Goal: Information Seeking & Learning: Find specific fact

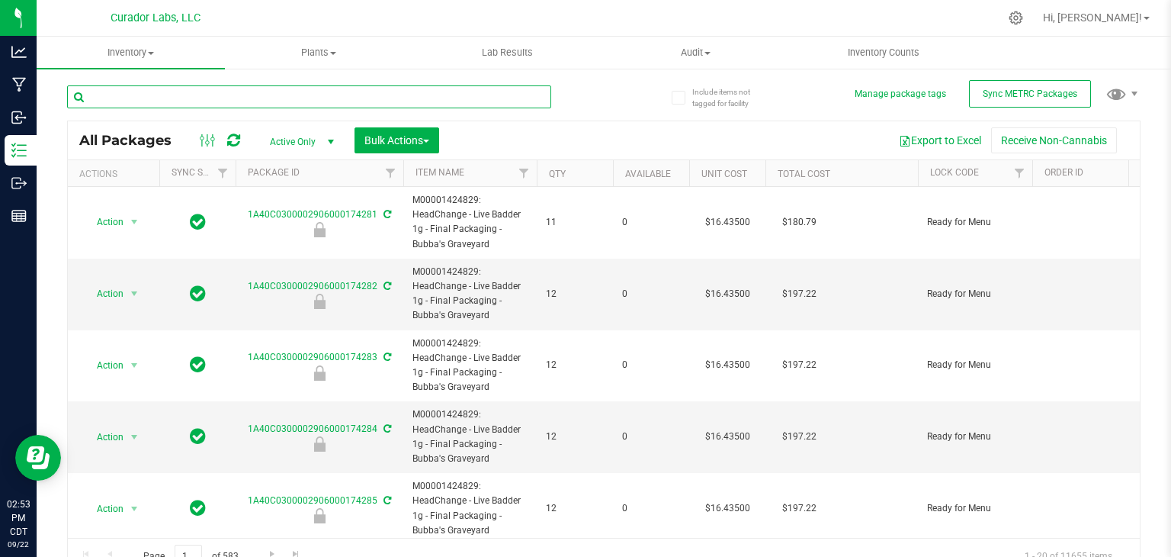
click at [185, 97] on input "text" at bounding box center [309, 96] width 484 height 23
paste input "Blueberry Blushie"
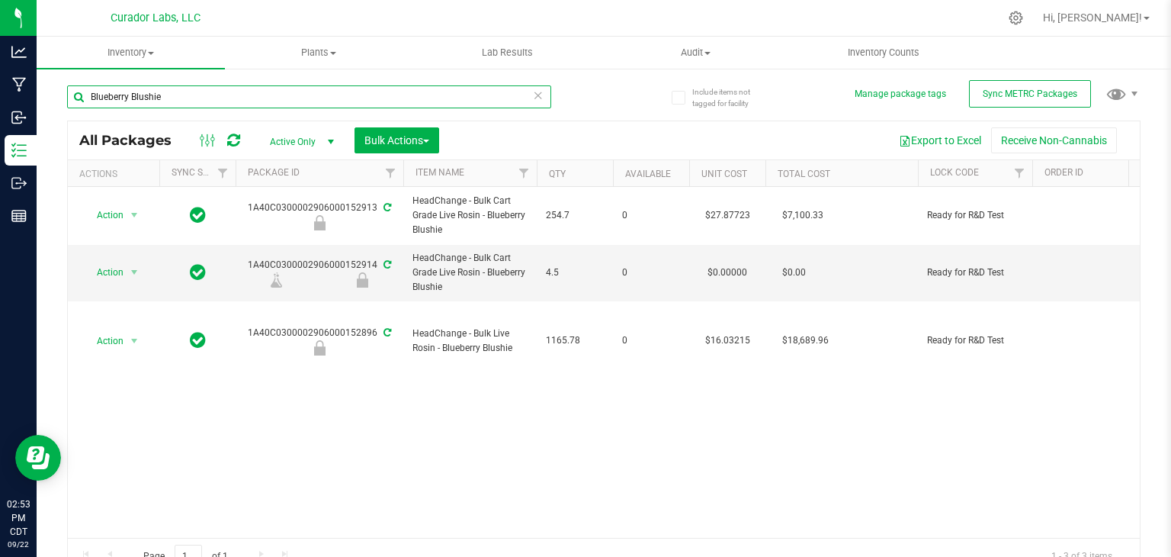
paste input "Rock Candy"
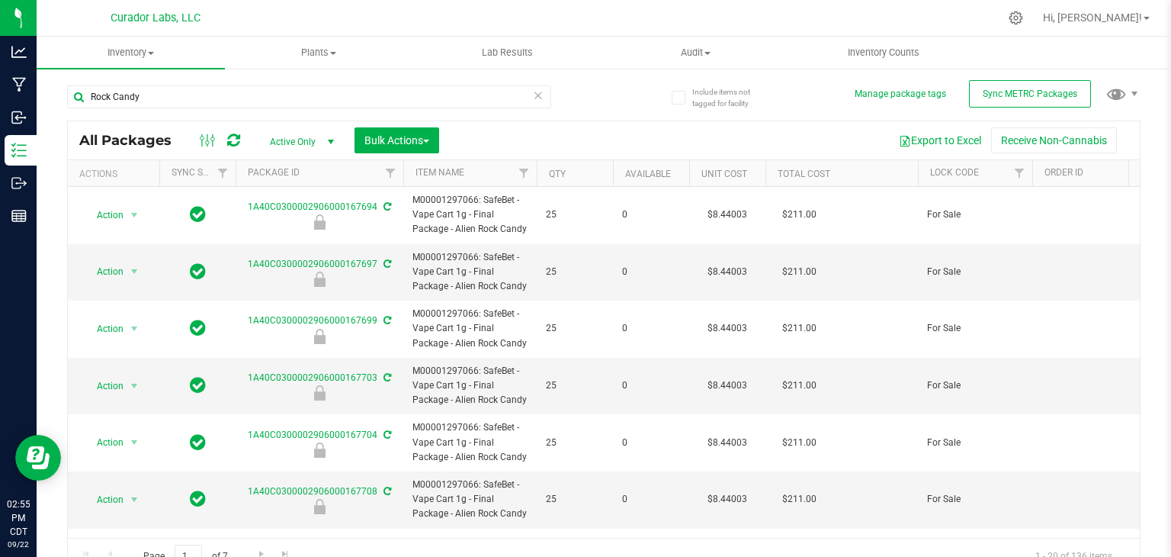
click at [596, 164] on th "Qty" at bounding box center [575, 173] width 76 height 27
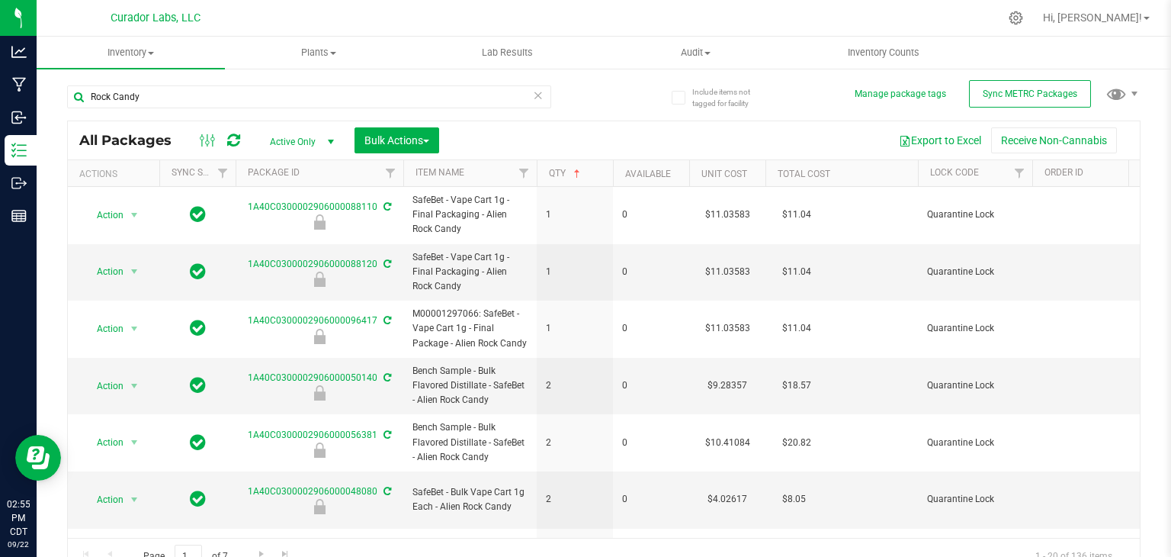
click at [596, 164] on th "Qty" at bounding box center [575, 173] width 76 height 27
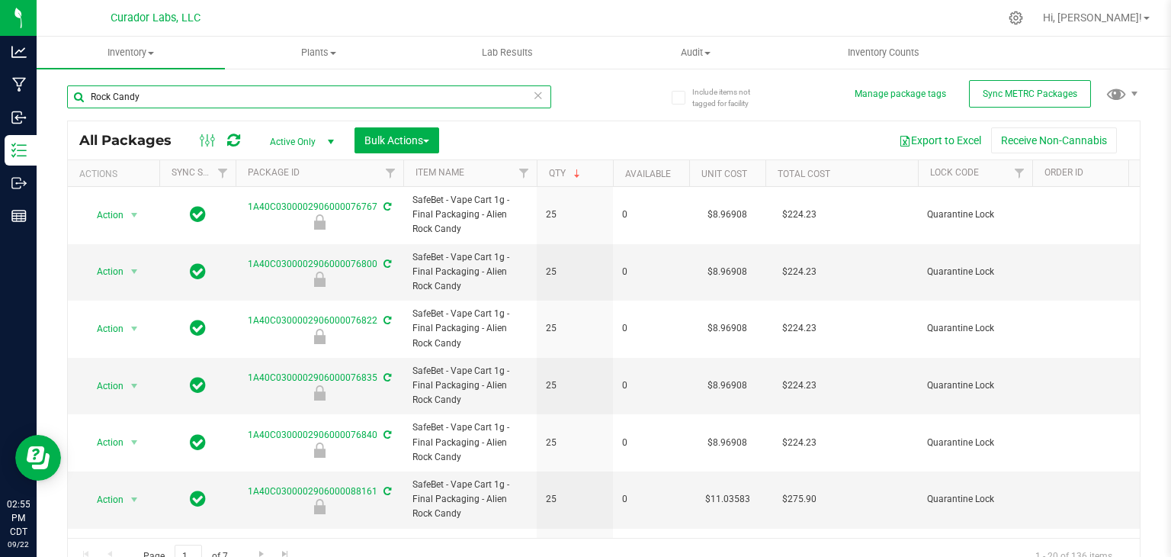
click at [244, 95] on input "Rock Candy" at bounding box center [309, 96] width 484 height 23
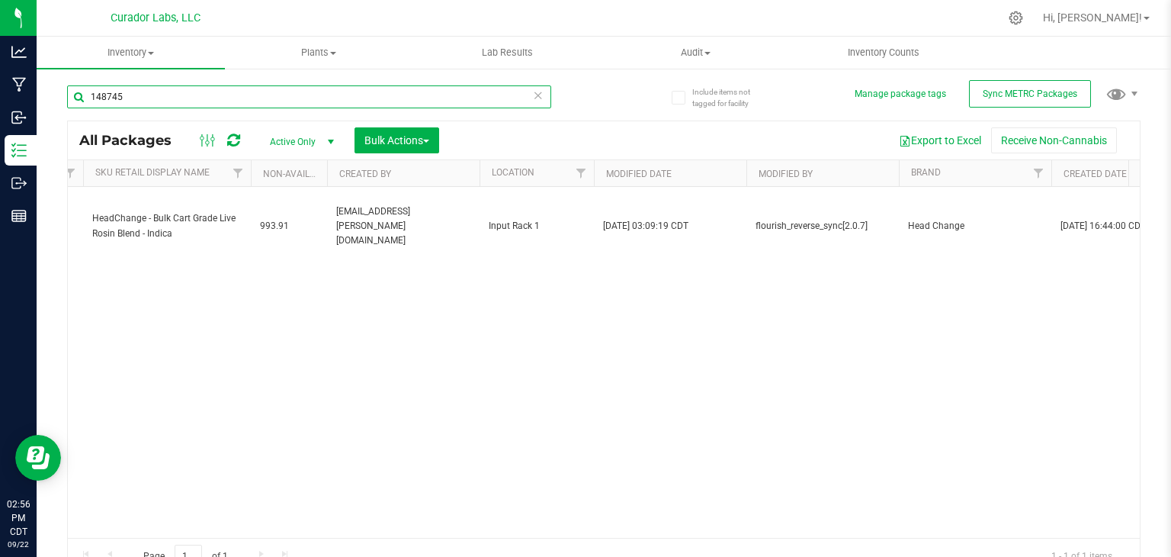
scroll to position [0, 3096]
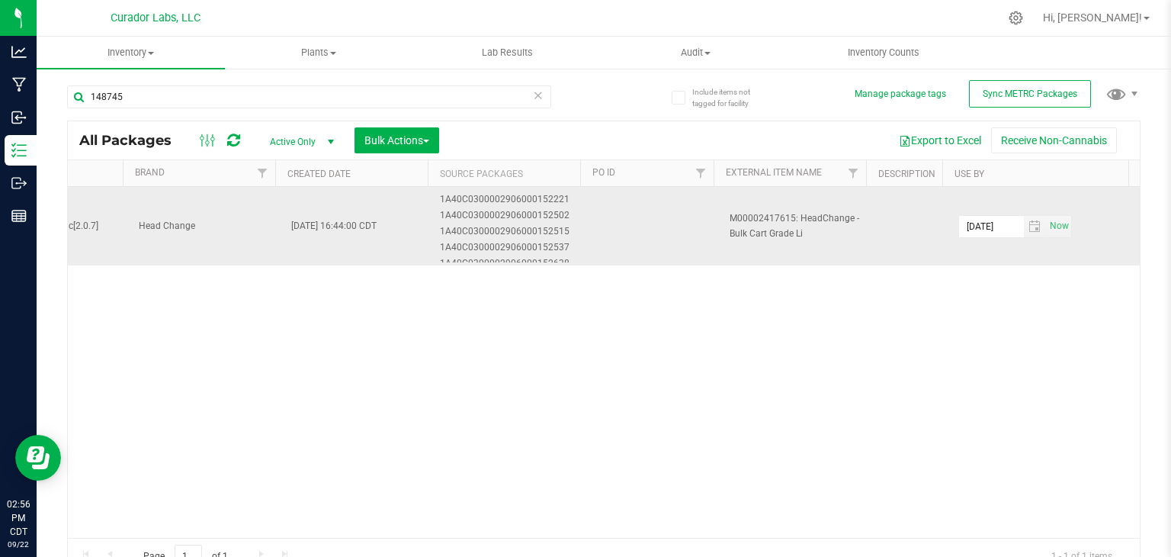
click at [537, 223] on div "1A40C0300002906000152221 1A40C0300002906000152502 1A40C0300002906000152515 1A40…" at bounding box center [511, 227] width 146 height 72
click at [543, 230] on div "1A40C0300002906000152515" at bounding box center [511, 231] width 143 height 14
copy div "1A40C0300002906000152515"
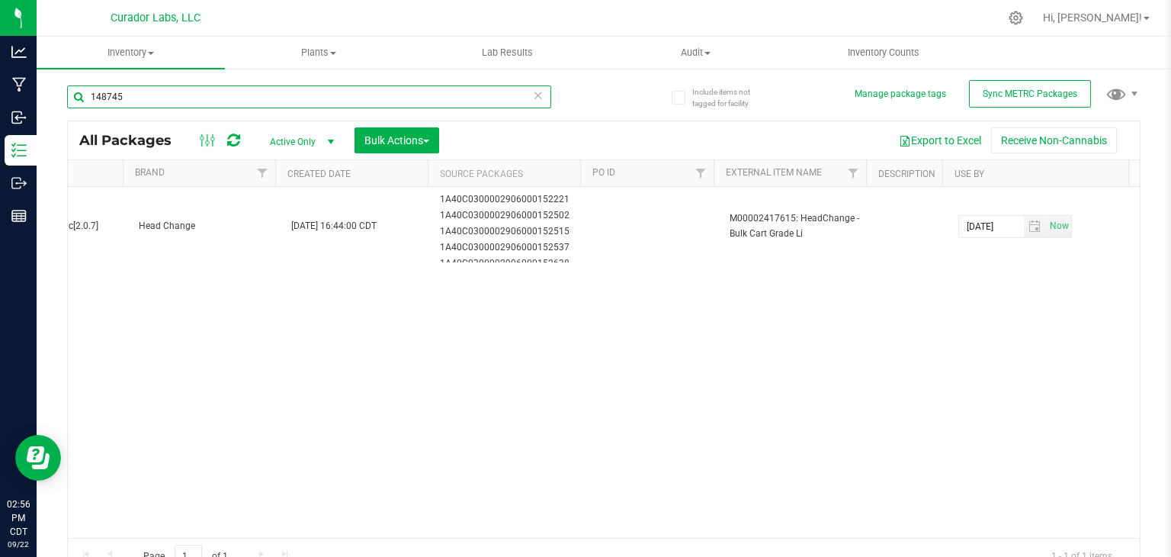
click at [299, 101] on input "148745" at bounding box center [309, 96] width 484 height 23
paste input "A40C030000290600015251"
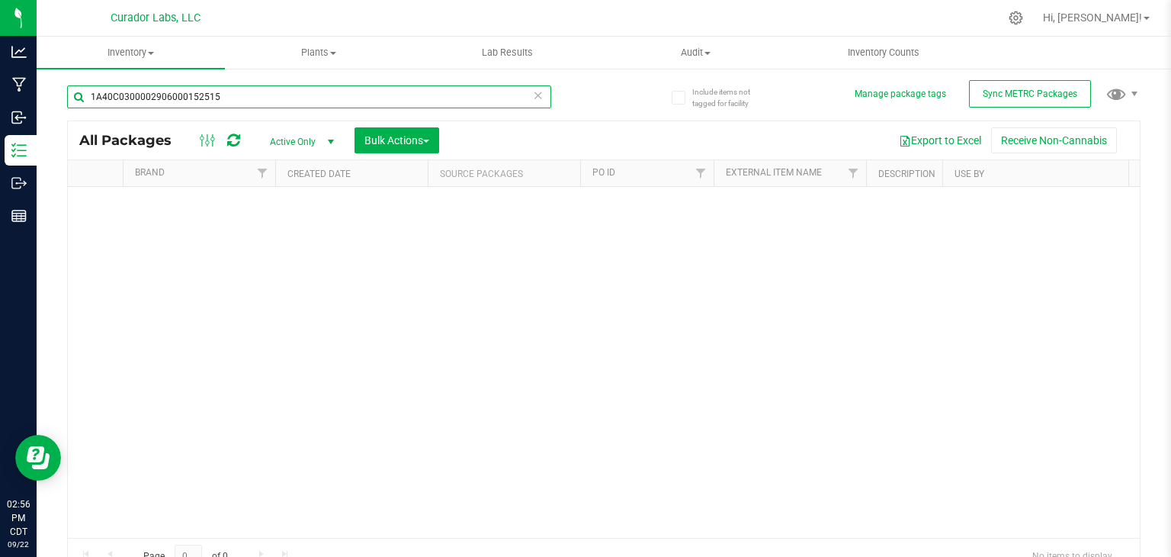
type input "1A40C0300002906000152515"
click at [327, 139] on span "select" at bounding box center [331, 142] width 12 height 12
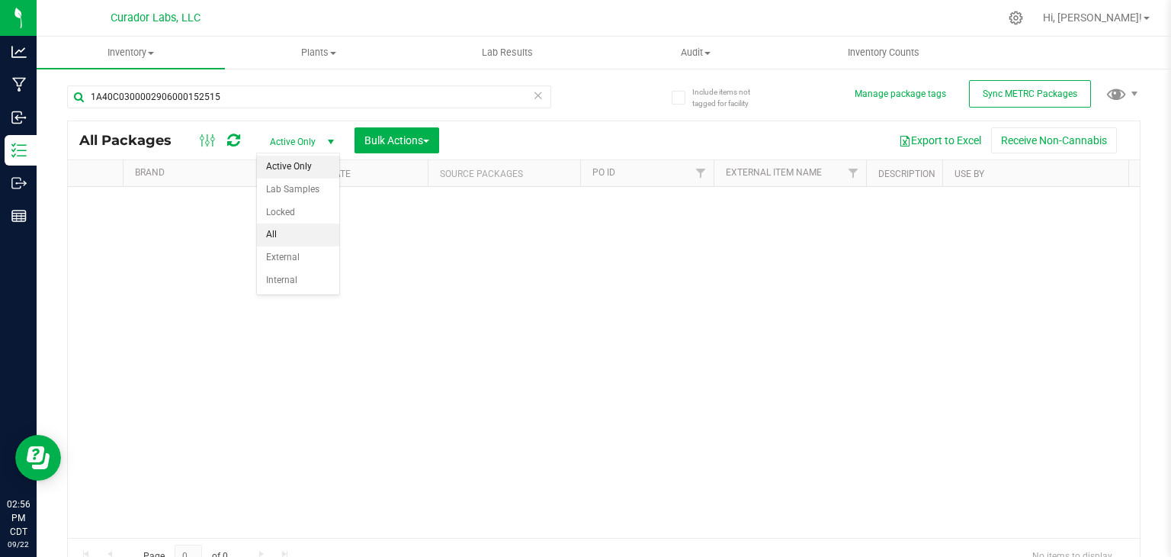
click at [296, 241] on li "All" at bounding box center [298, 234] width 82 height 23
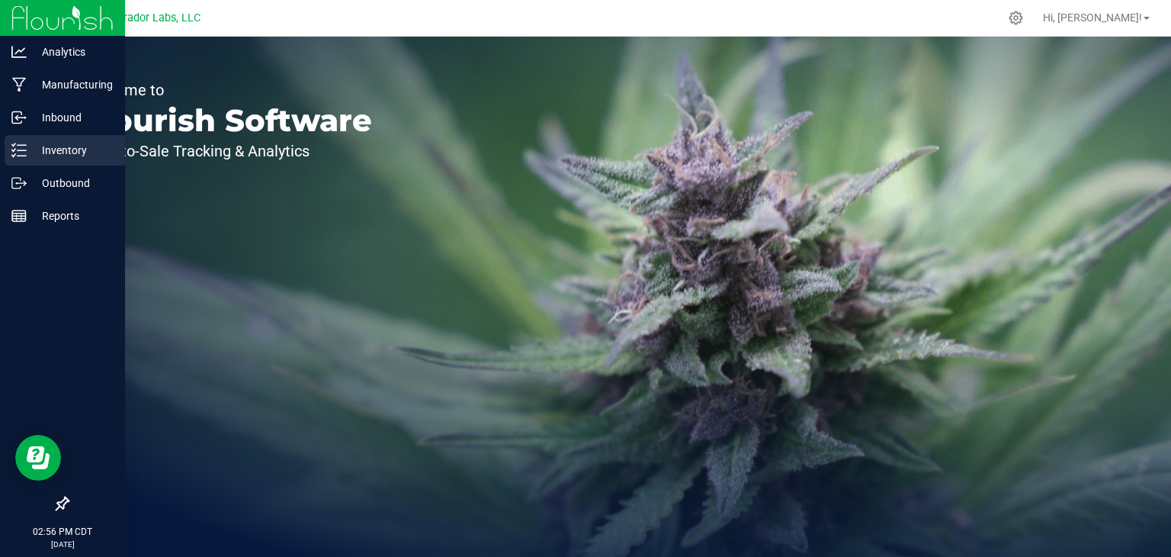
click at [20, 146] on icon at bounding box center [18, 150] width 15 height 15
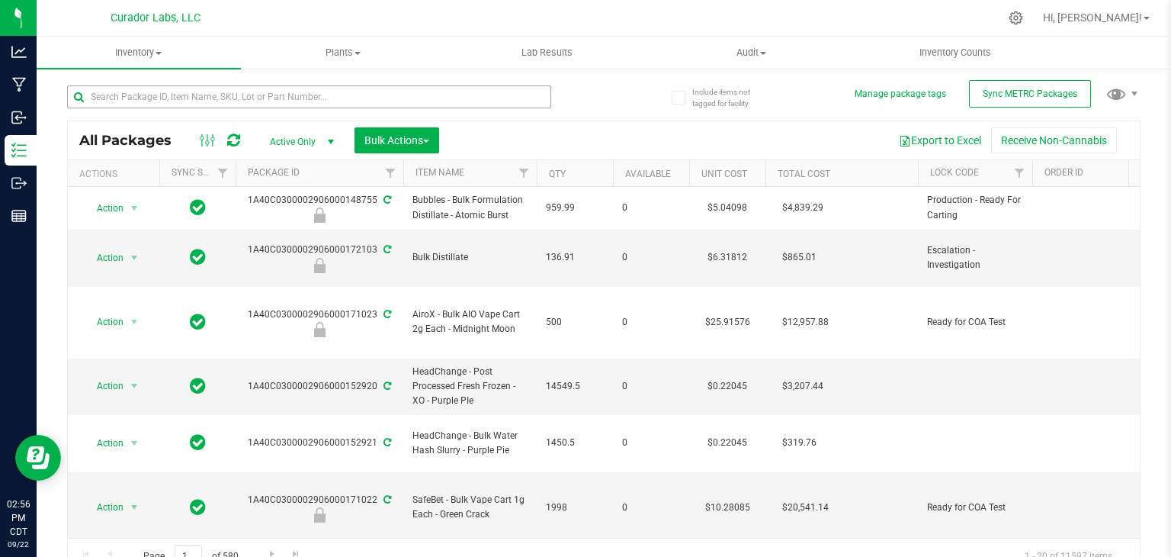
type input "[DATE]"
click at [250, 96] on input "text" at bounding box center [309, 96] width 484 height 23
paste input "Rock Candy"
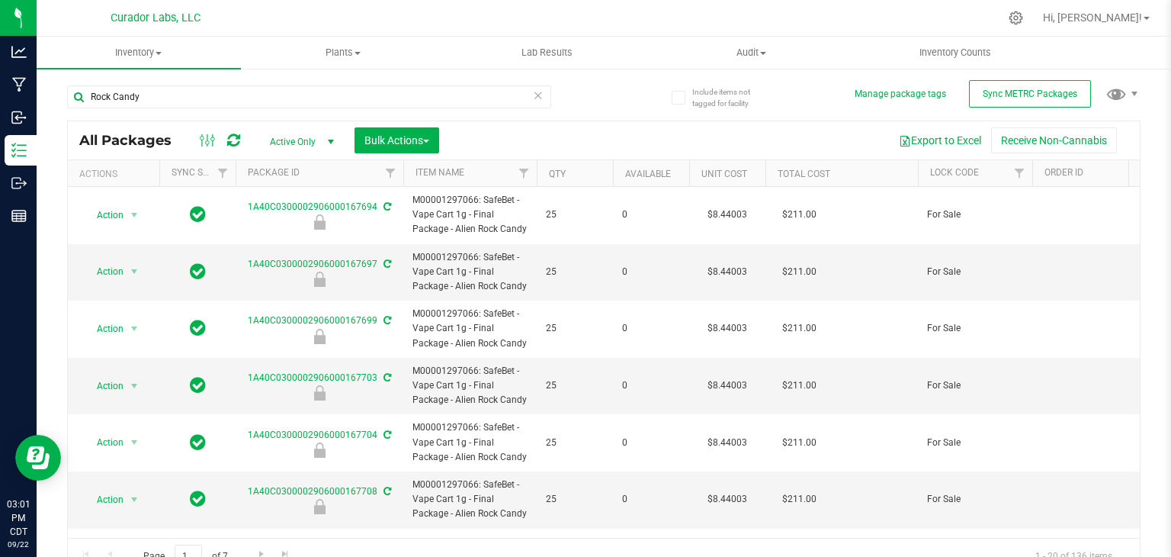
click at [588, 173] on th "Qty" at bounding box center [575, 173] width 76 height 27
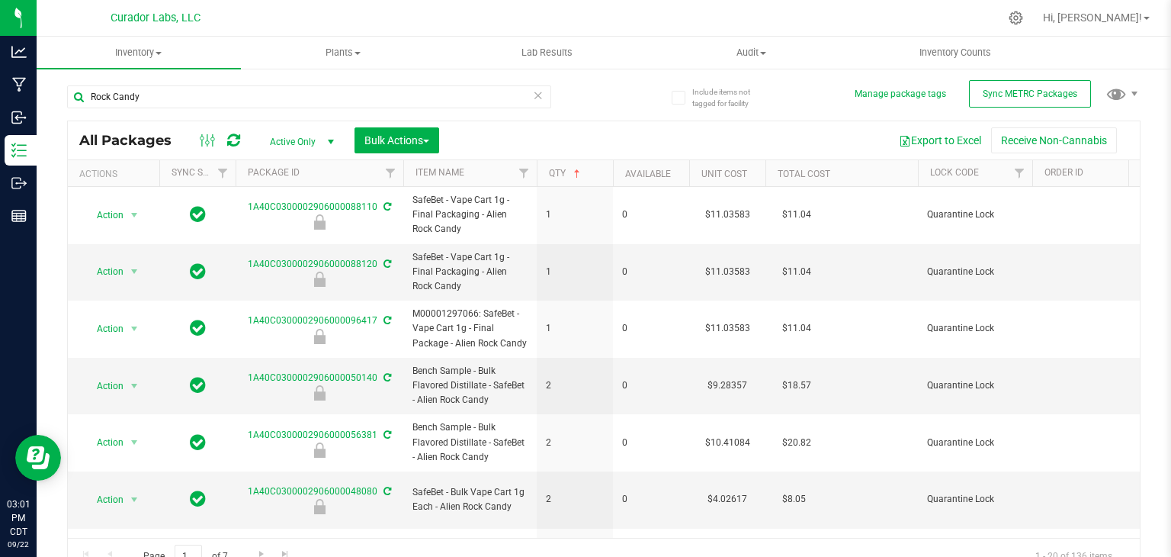
click at [588, 173] on th "Qty" at bounding box center [575, 173] width 76 height 27
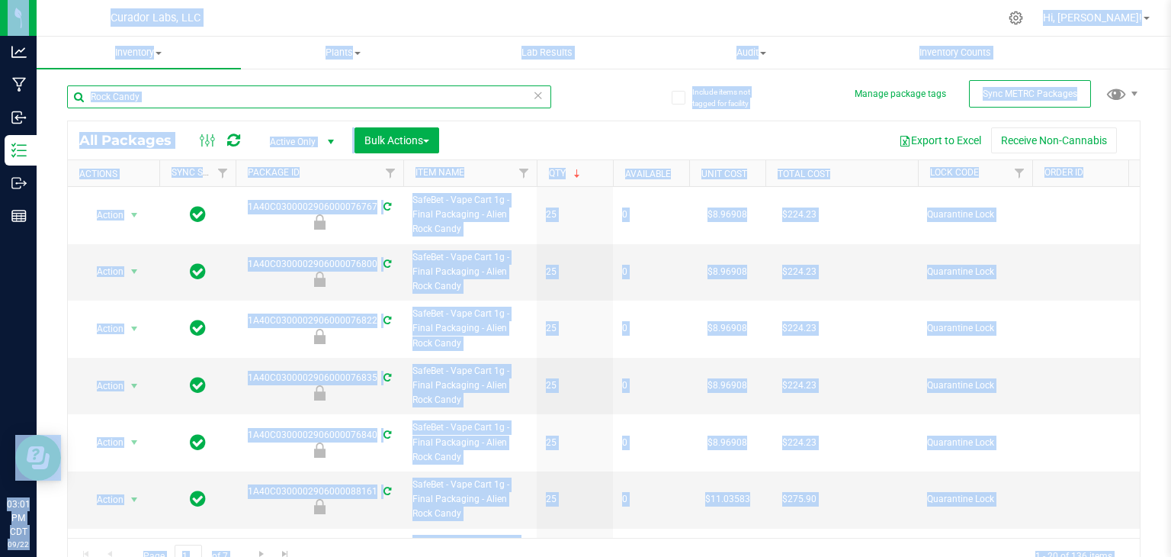
click at [160, 90] on input "Rock Candy" at bounding box center [309, 96] width 484 height 23
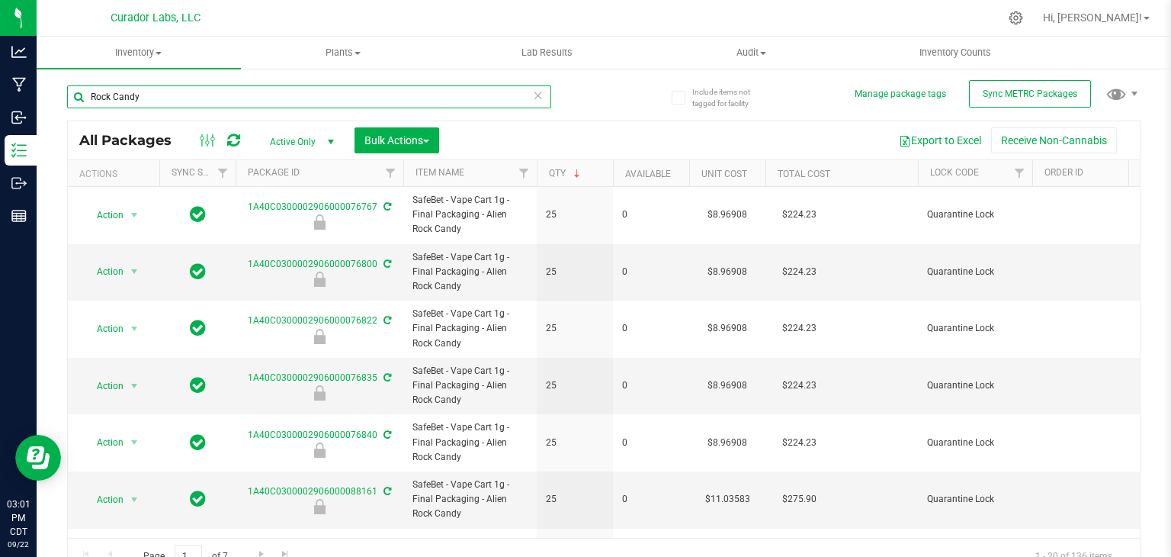
paste input "Brain Maze"
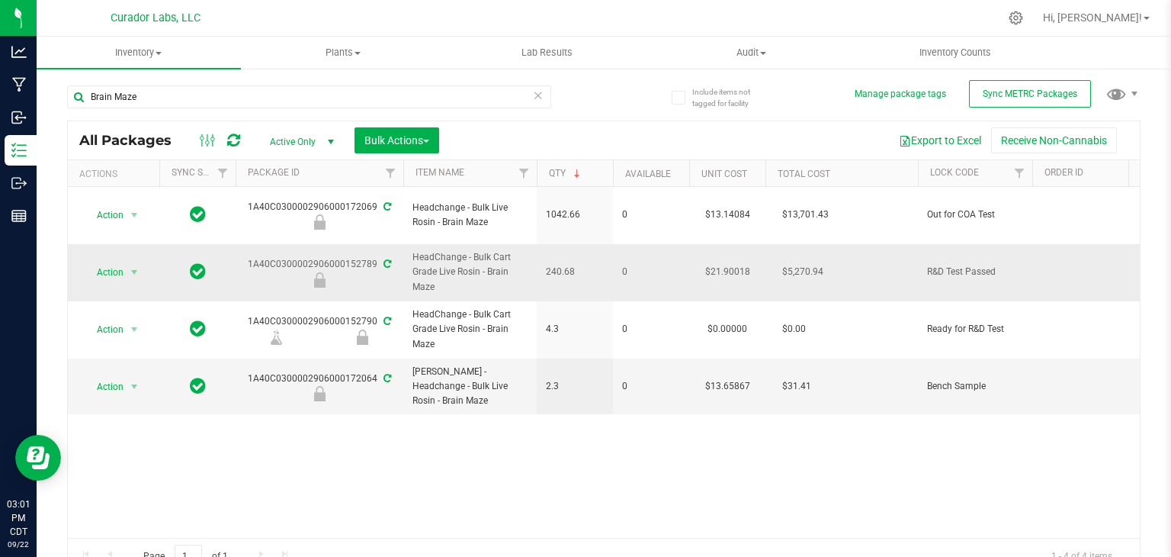
drag, startPoint x: 246, startPoint y: 251, endPoint x: 377, endPoint y: 246, distance: 130.5
click at [377, 257] on div "1A40C0300002906000152789" at bounding box center [319, 272] width 172 height 30
copy div "1A40C0300002906000152789"
click at [551, 273] on td "240.68" at bounding box center [575, 273] width 76 height 58
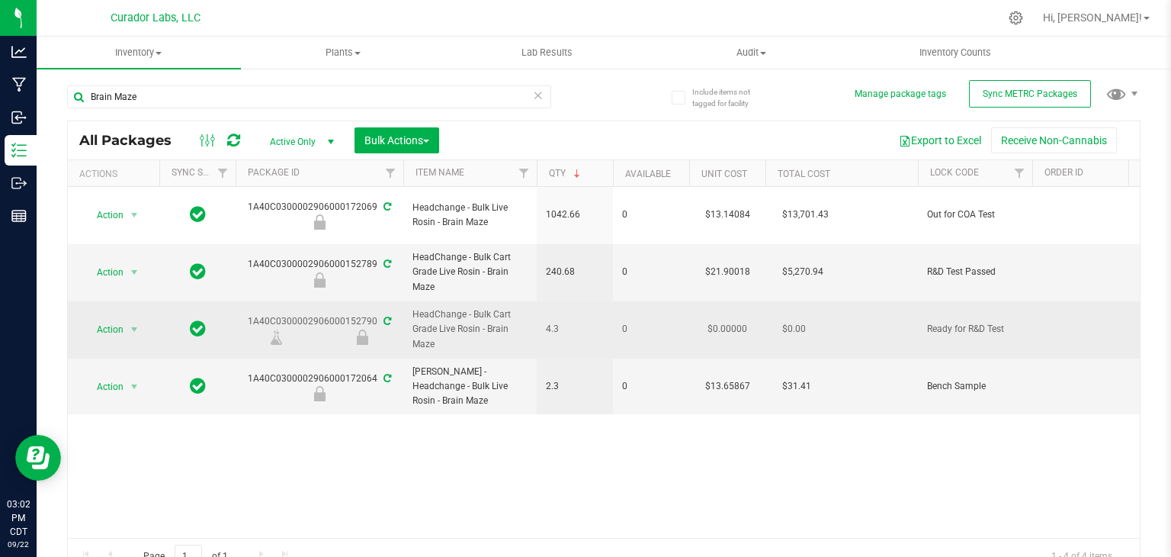
click at [307, 333] on td "1A40C0300002906000152790" at bounding box center [320, 329] width 168 height 57
click at [494, 326] on span "HeadChange - Bulk Cart Grade Live Rosin - Brain Maze" at bounding box center [470, 329] width 115 height 44
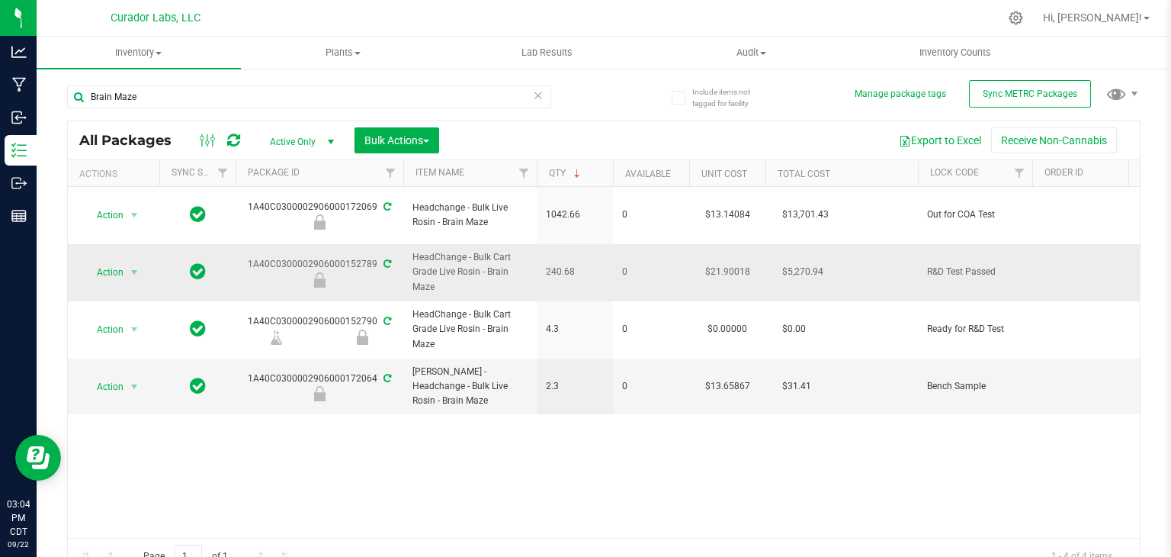
click at [461, 271] on span "HeadChange - Bulk Cart Grade Live Rosin - Brain Maze" at bounding box center [470, 272] width 115 height 44
drag, startPoint x: 242, startPoint y: 251, endPoint x: 374, endPoint y: 249, distance: 131.2
click at [374, 257] on div "1A40C0300002906000152789" at bounding box center [319, 272] width 172 height 30
copy div "1A40C0300002906000152789"
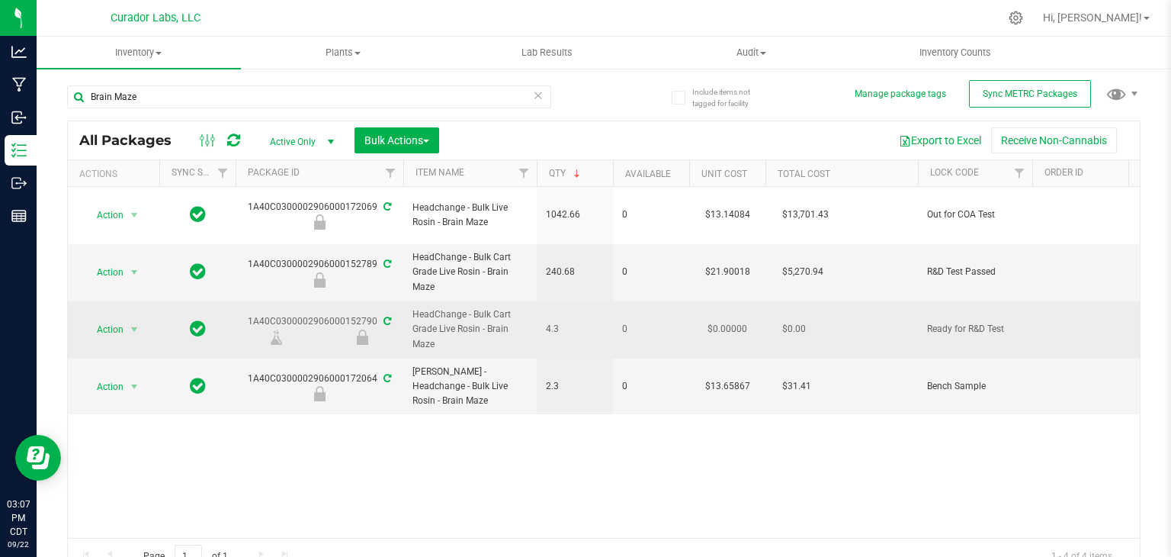
click at [642, 326] on td "0" at bounding box center [651, 329] width 76 height 57
click at [332, 329] on div at bounding box center [363, 336] width 86 height 15
click at [339, 314] on div "1A40C0300002906000152790" at bounding box center [319, 329] width 172 height 30
click at [384, 316] on icon at bounding box center [388, 320] width 8 height 9
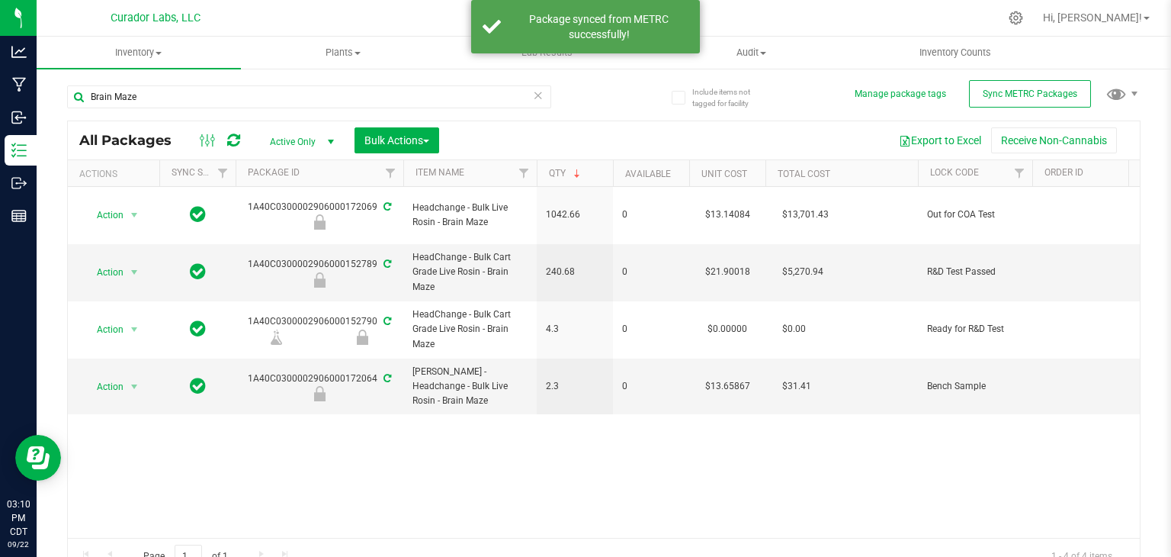
click at [230, 141] on icon at bounding box center [233, 140] width 13 height 15
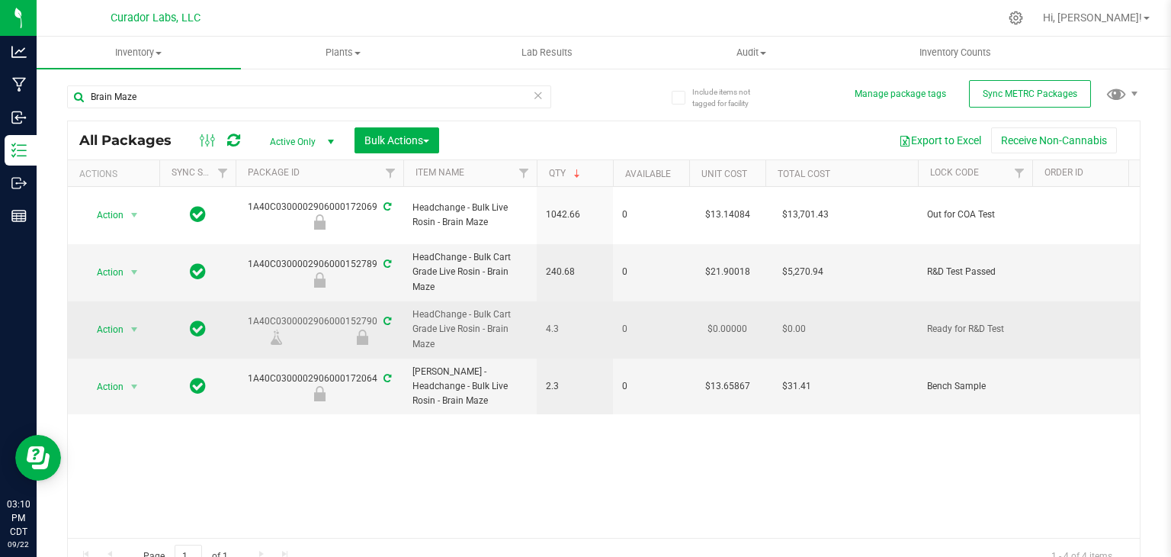
click at [316, 314] on div "1A40C0300002906000152790" at bounding box center [319, 329] width 172 height 30
copy div "1A40C0300002906000152790"
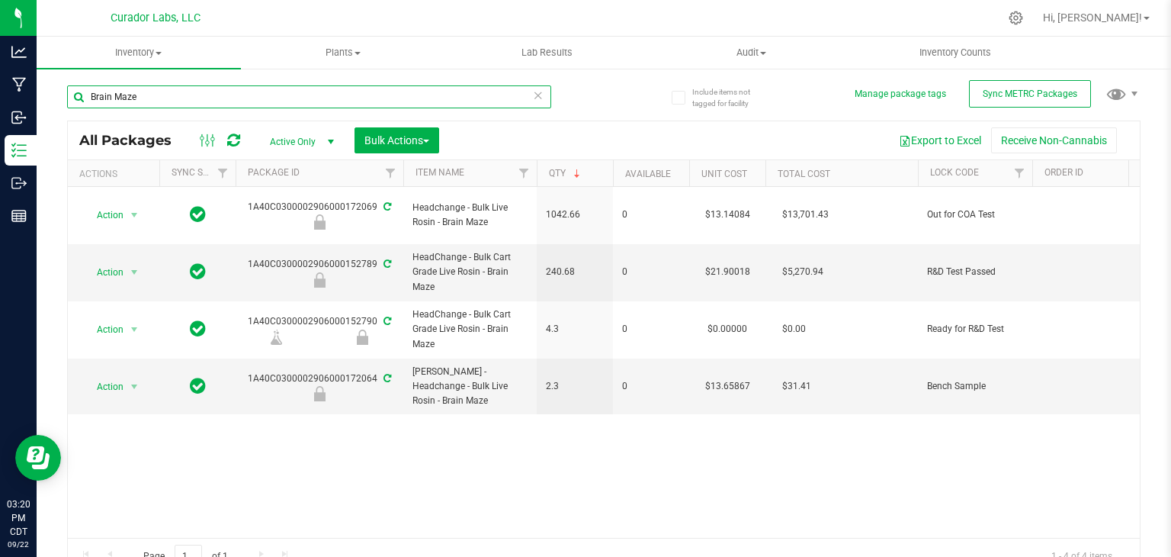
click at [244, 91] on input "Brain Maze" at bounding box center [309, 96] width 484 height 23
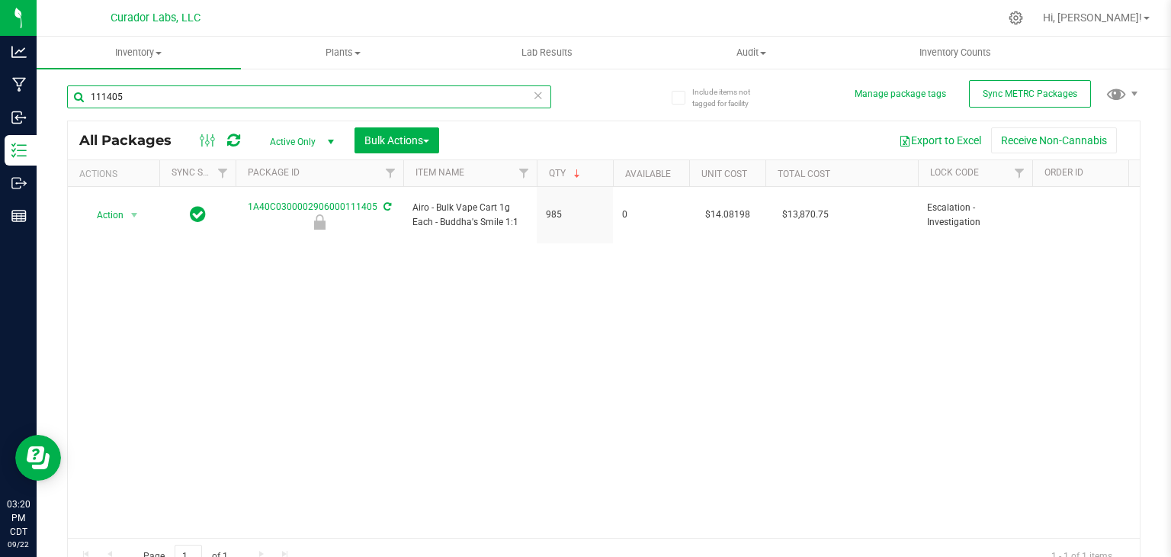
type input "111405"
click at [486, 300] on div "Action Action Edit attributes Global inventory Locate package Package audit log…" at bounding box center [604, 362] width 1072 height 351
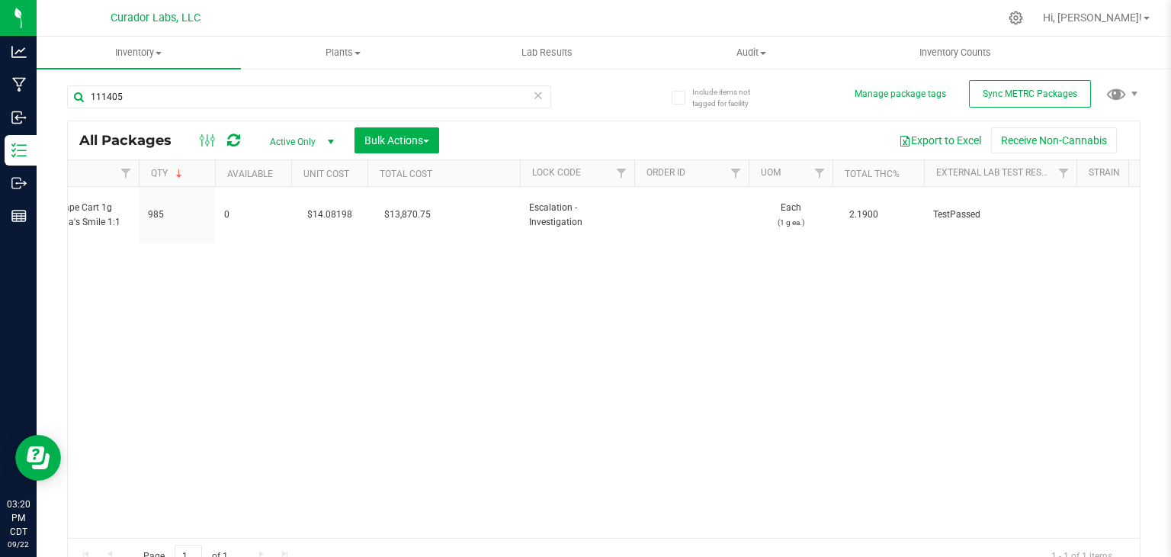
scroll to position [0, 654]
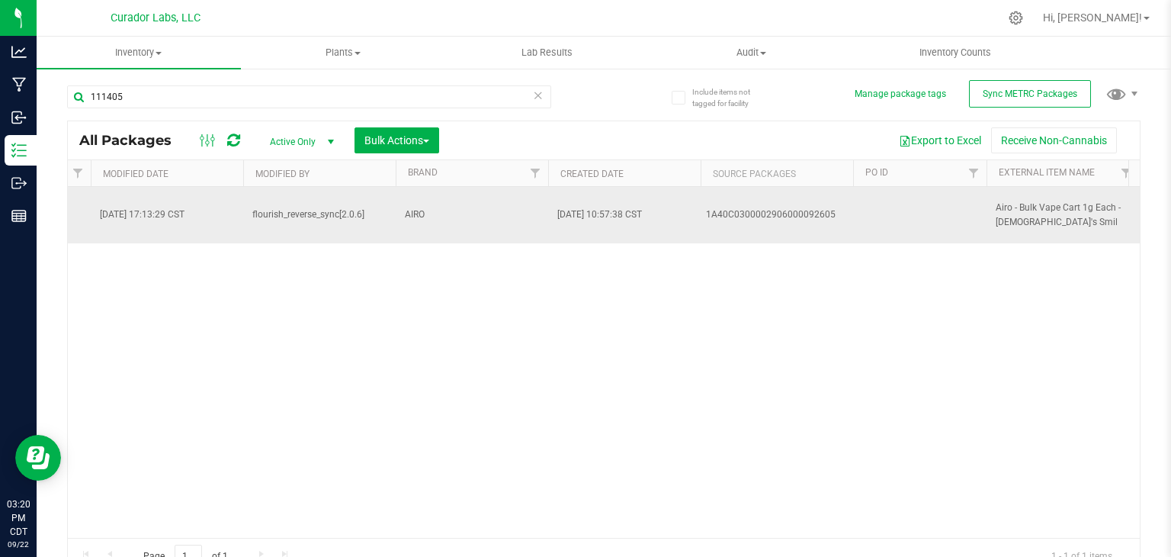
click at [813, 211] on div "1A40C0300002906000092605" at bounding box center [777, 214] width 143 height 14
copy div "1A40C0300002906000092605"
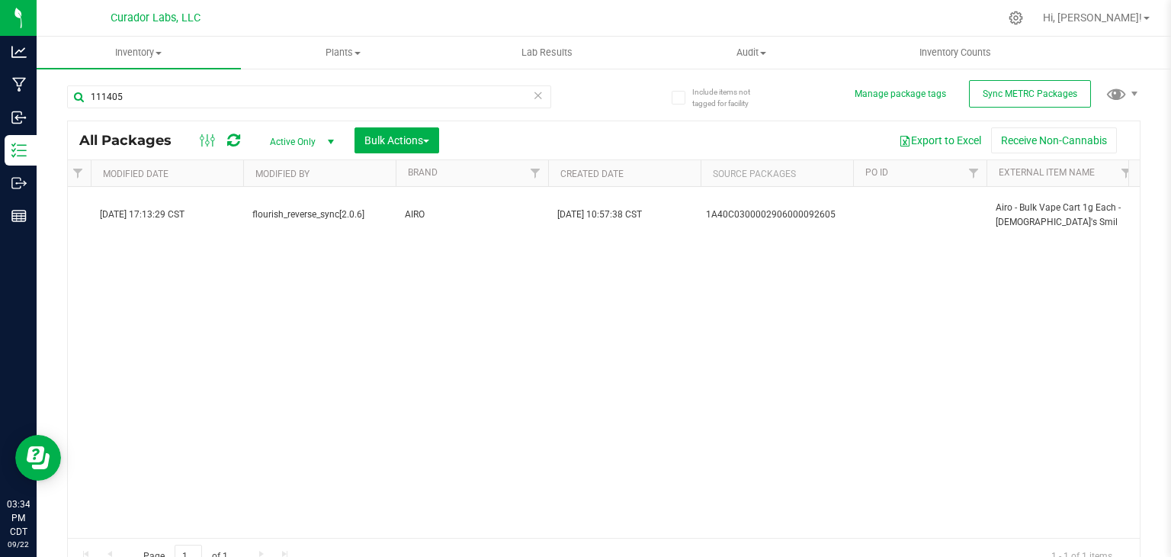
click at [454, 275] on div "Action Action Edit attributes Global inventory Locate package Package audit log…" at bounding box center [604, 362] width 1072 height 351
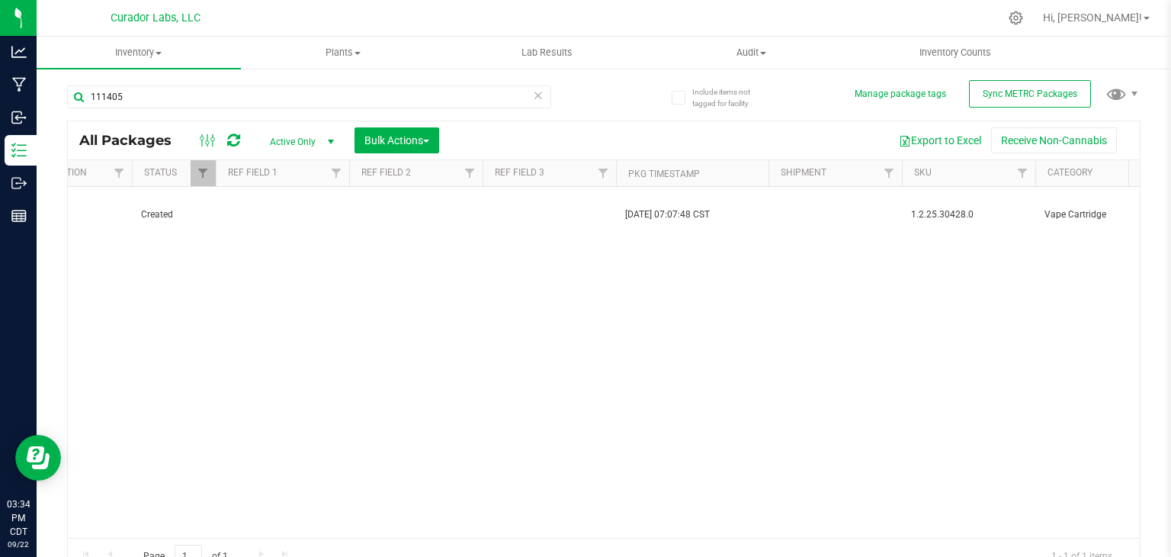
scroll to position [0, 1672]
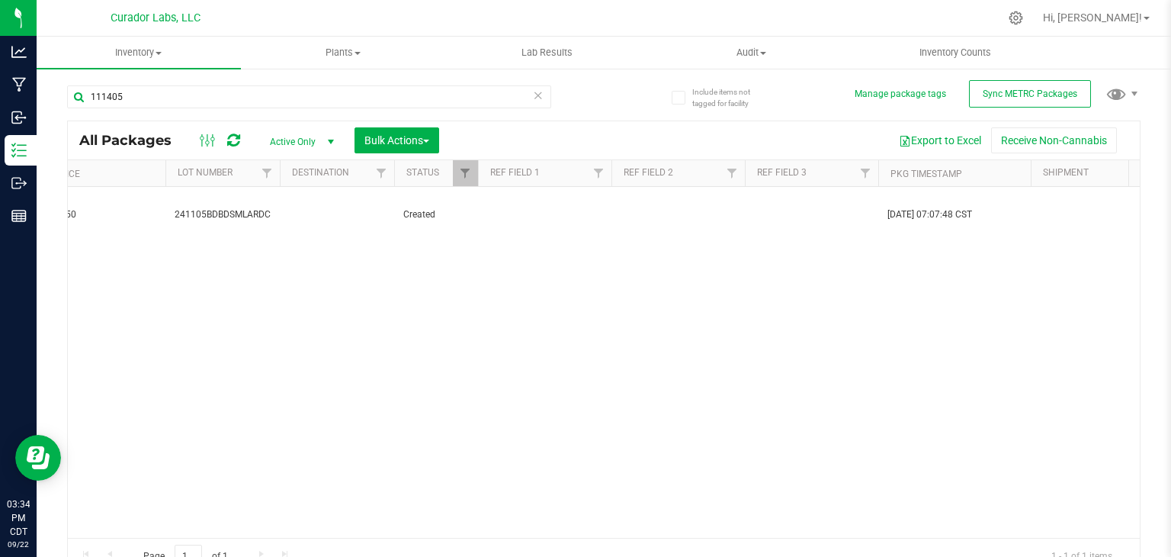
click at [470, 339] on div "Action Action Edit attributes Global inventory Locate package Package audit log…" at bounding box center [604, 362] width 1072 height 351
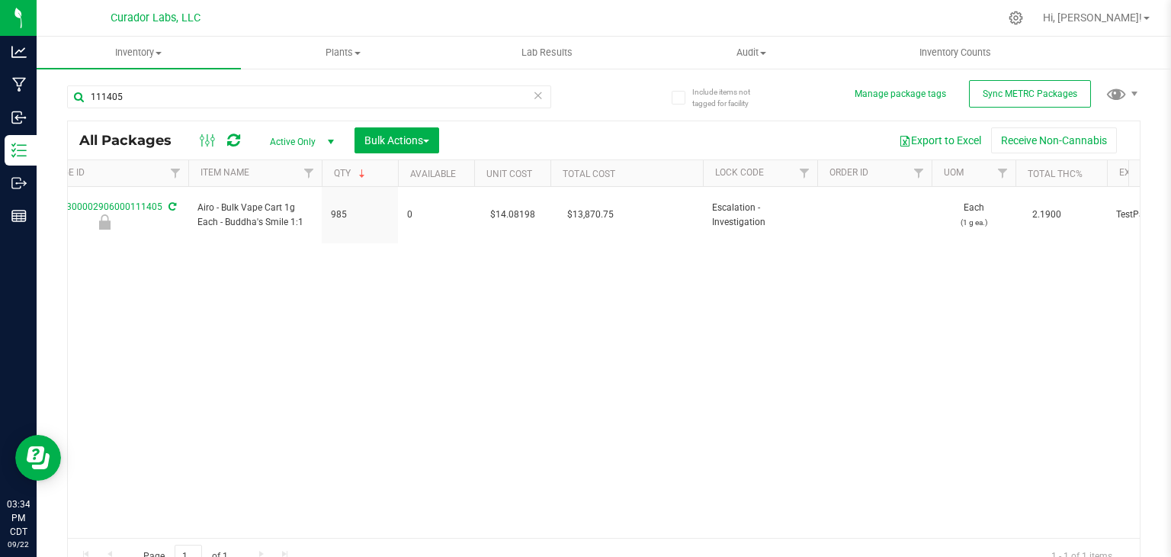
scroll to position [0, 0]
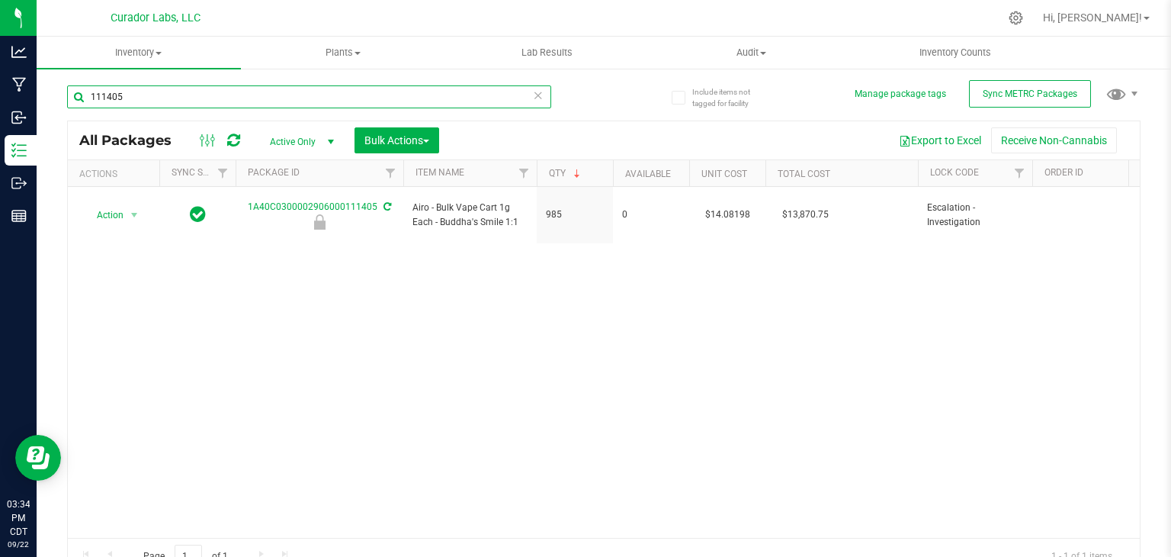
click at [262, 98] on input "111405" at bounding box center [309, 96] width 484 height 23
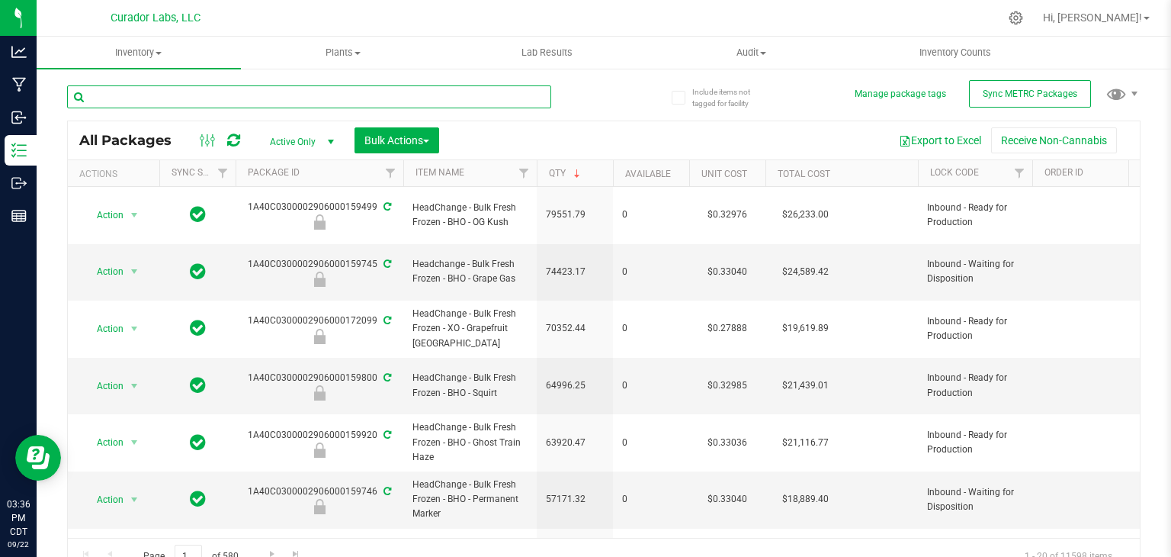
click at [292, 93] on input "text" at bounding box center [309, 96] width 484 height 23
paste input "Brain Maze"
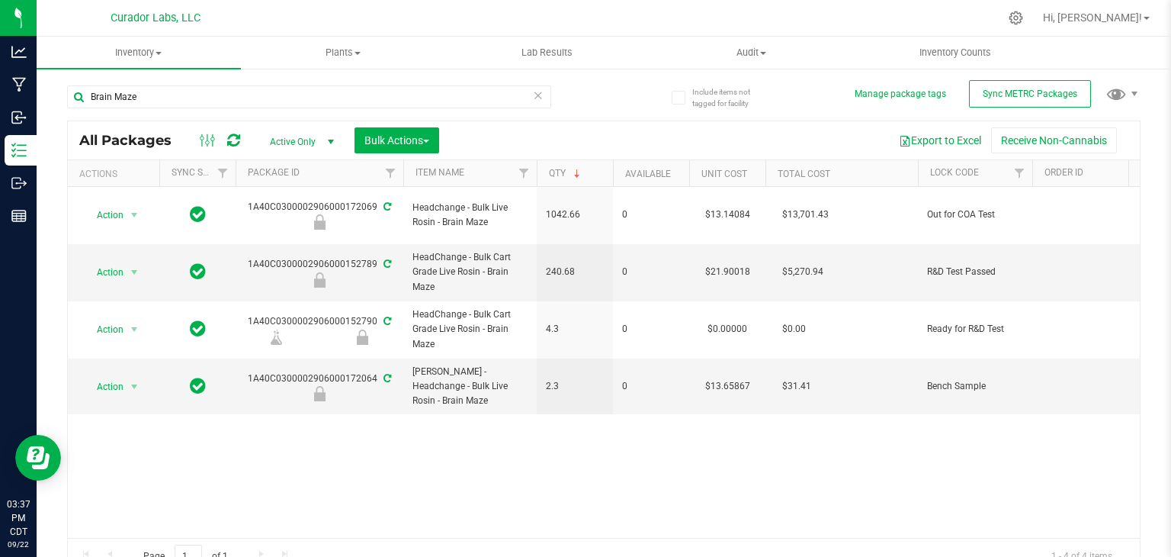
click at [265, 410] on div "Action Action Edit attributes Global inventory Locate package Package audit log…" at bounding box center [604, 362] width 1072 height 351
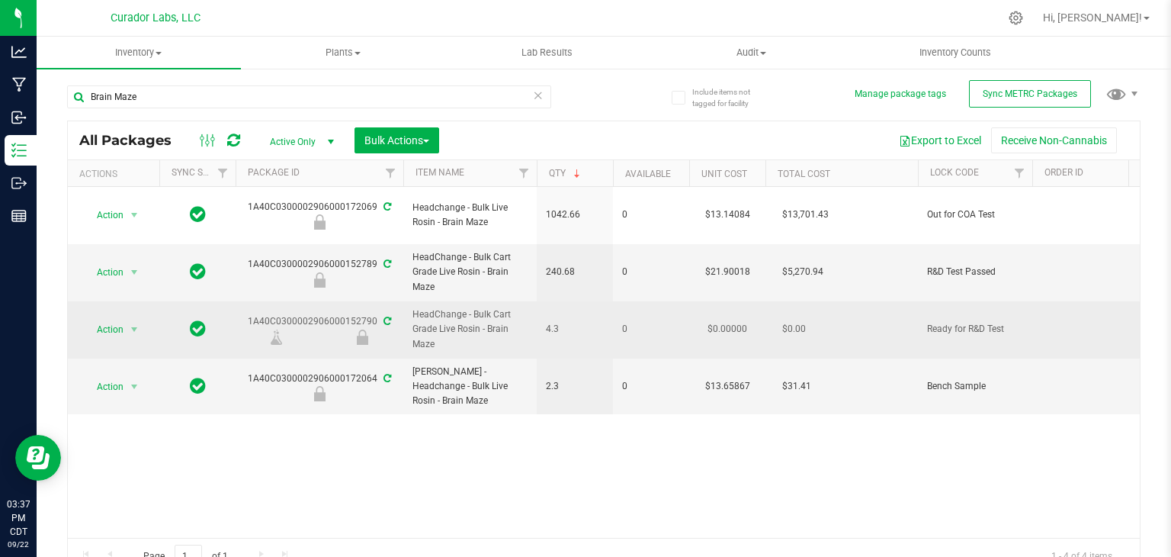
drag, startPoint x: 244, startPoint y: 304, endPoint x: 372, endPoint y: 311, distance: 128.3
click at [372, 314] on div "1A40C0300002906000152790" at bounding box center [319, 329] width 172 height 30
drag, startPoint x: 378, startPoint y: 309, endPoint x: 247, endPoint y: 292, distance: 132.2
click at [247, 301] on td "1A40C0300002906000152790" at bounding box center [320, 329] width 168 height 57
copy div "1A40C0300002906000152790"
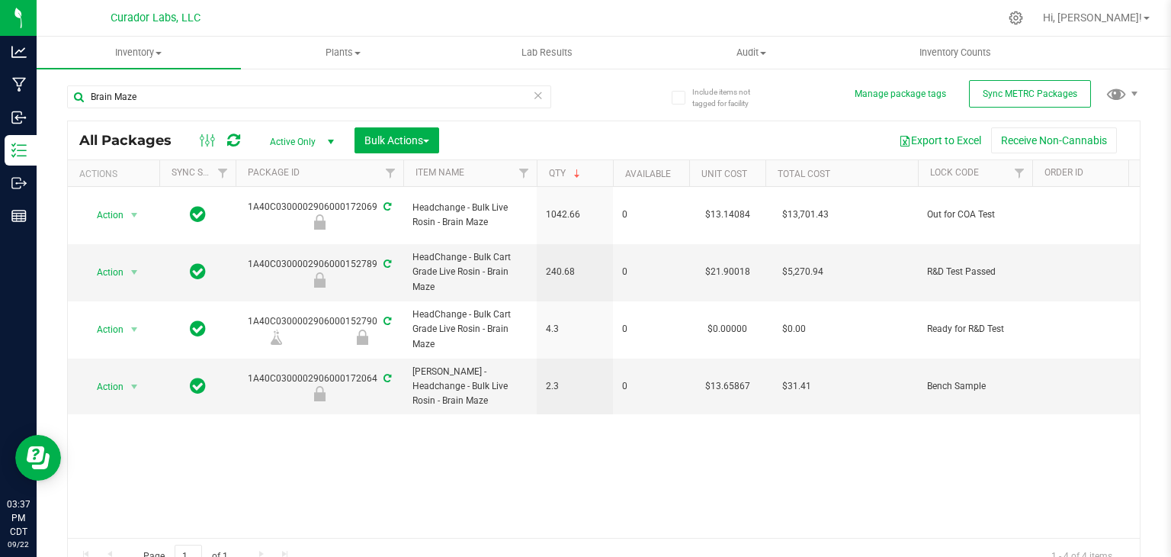
click at [470, 421] on div "Action Action Edit attributes Global inventory Locate package Package audit log…" at bounding box center [604, 362] width 1072 height 351
click at [491, 279] on td "HeadChange - Bulk Cart Grade Live Rosin - Brain Maze" at bounding box center [469, 273] width 133 height 58
click at [165, 104] on input "Brain Maze" at bounding box center [309, 96] width 484 height 23
paste input "Durban Boogaloo"
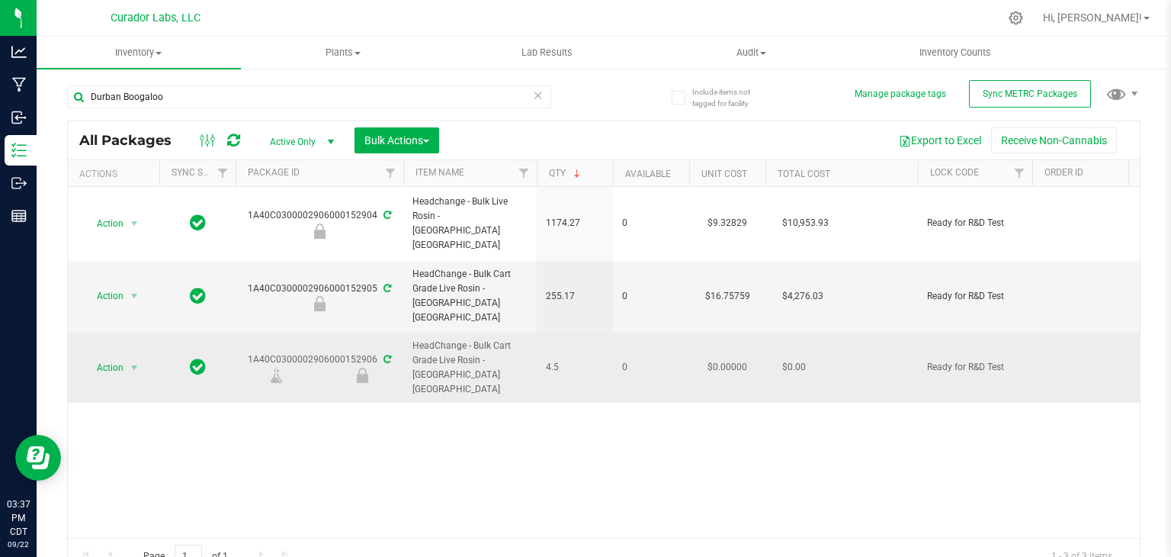
drag, startPoint x: 247, startPoint y: 339, endPoint x: 375, endPoint y: 339, distance: 128.1
click at [375, 352] on div "1A40C0300002906000152906" at bounding box center [319, 367] width 172 height 30
copy div "1A40C0300002906000152906"
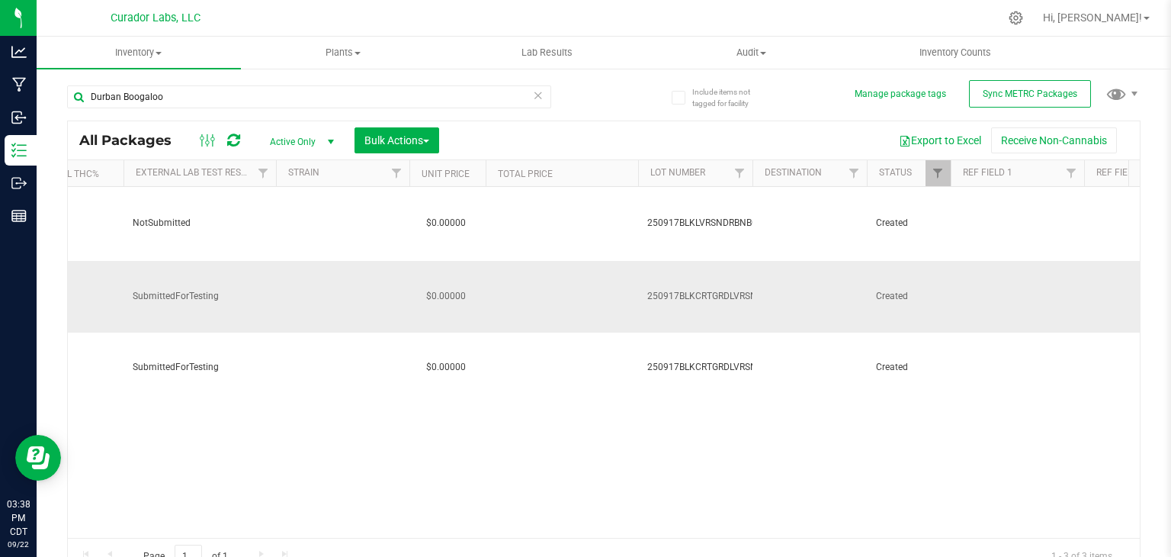
scroll to position [0, 1746]
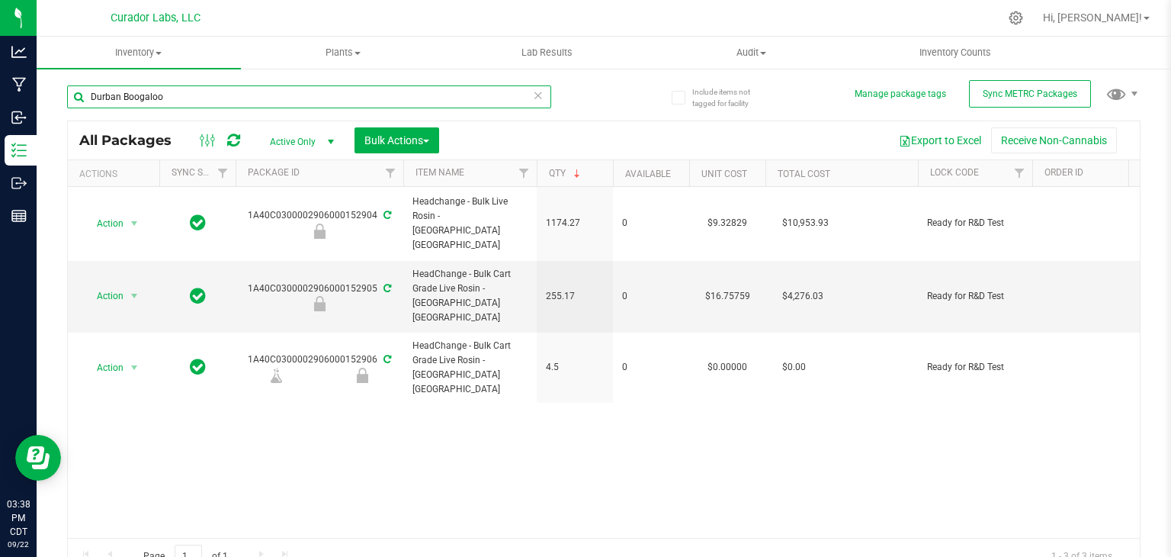
click at [153, 99] on input "Durban Boogaloo" at bounding box center [309, 96] width 484 height 23
paste input "Elusive"
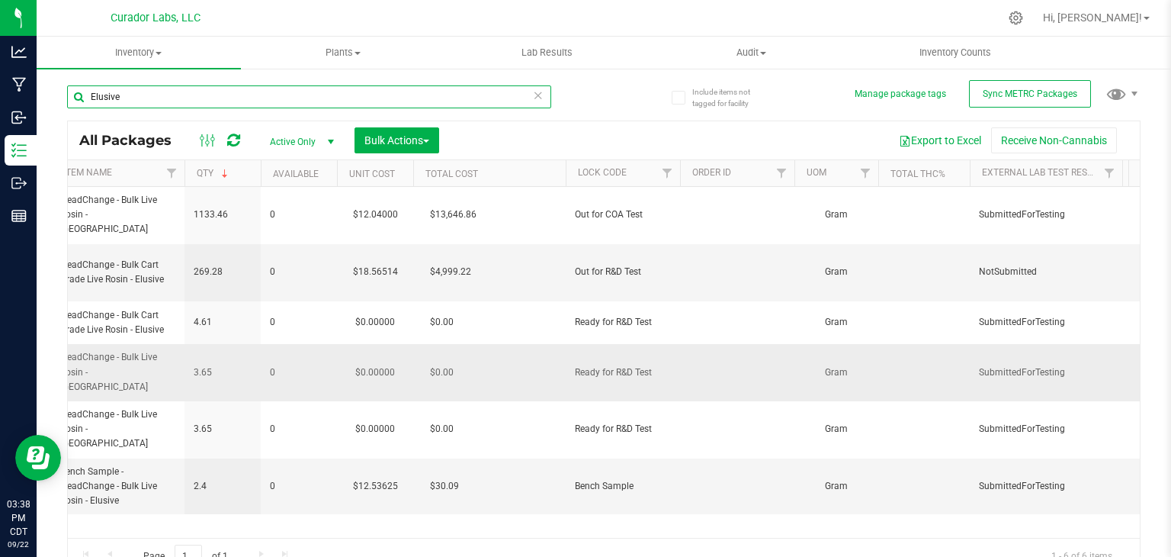
scroll to position [0, 499]
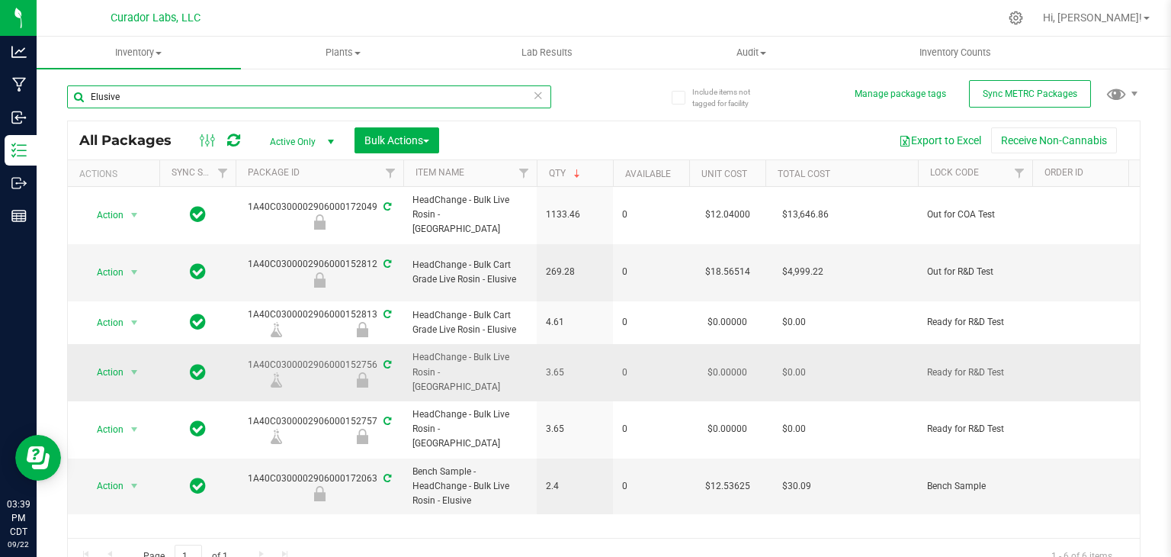
type input "Elusive"
click at [506, 353] on span "HeadChange - Bulk Live Rosin - [GEOGRAPHIC_DATA]" at bounding box center [470, 372] width 115 height 44
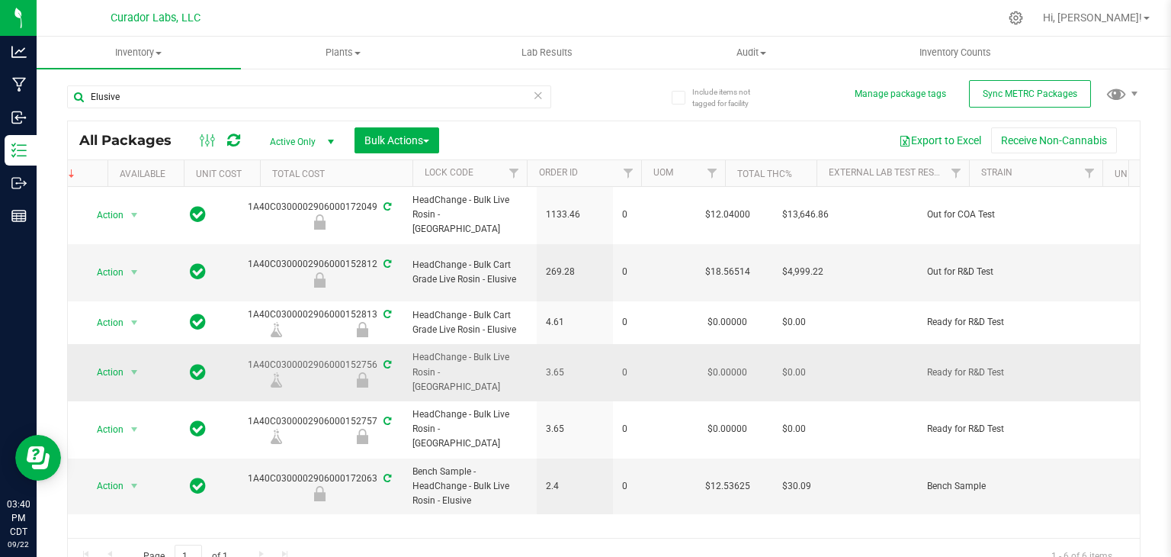
scroll to position [0, 0]
drag, startPoint x: 515, startPoint y: 263, endPoint x: 487, endPoint y: 263, distance: 29.0
click at [487, 263] on span "HeadChange - Bulk Cart Grade Live Rosin - Elusive" at bounding box center [470, 272] width 115 height 29
copy span "Elusive"
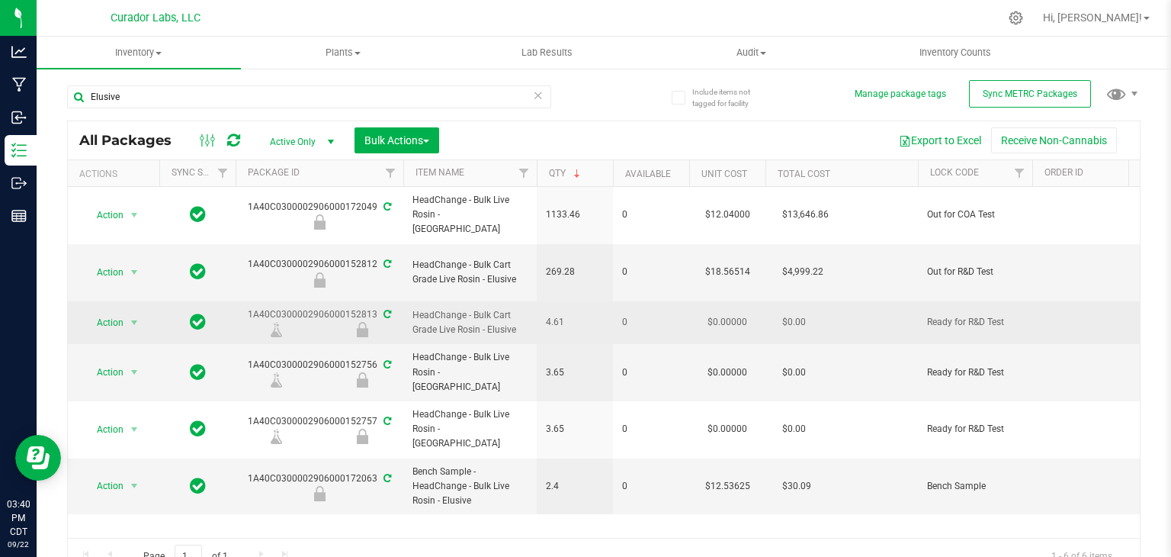
drag, startPoint x: 248, startPoint y: 301, endPoint x: 375, endPoint y: 295, distance: 127.5
click at [375, 307] on div "1A40C0300002906000152813" at bounding box center [319, 322] width 172 height 30
copy div "1A40C0300002906000152813"
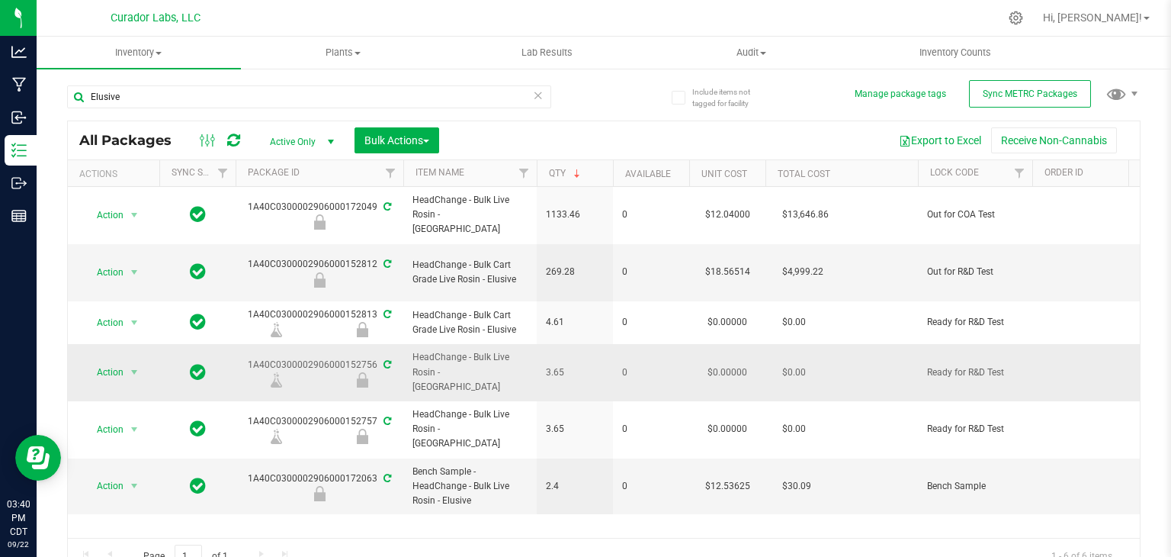
drag, startPoint x: 238, startPoint y: 339, endPoint x: 375, endPoint y: 345, distance: 137.4
click at [375, 358] on div "1A40C0300002906000152756" at bounding box center [319, 373] width 172 height 30
copy div "1A40C0300002906000152756"
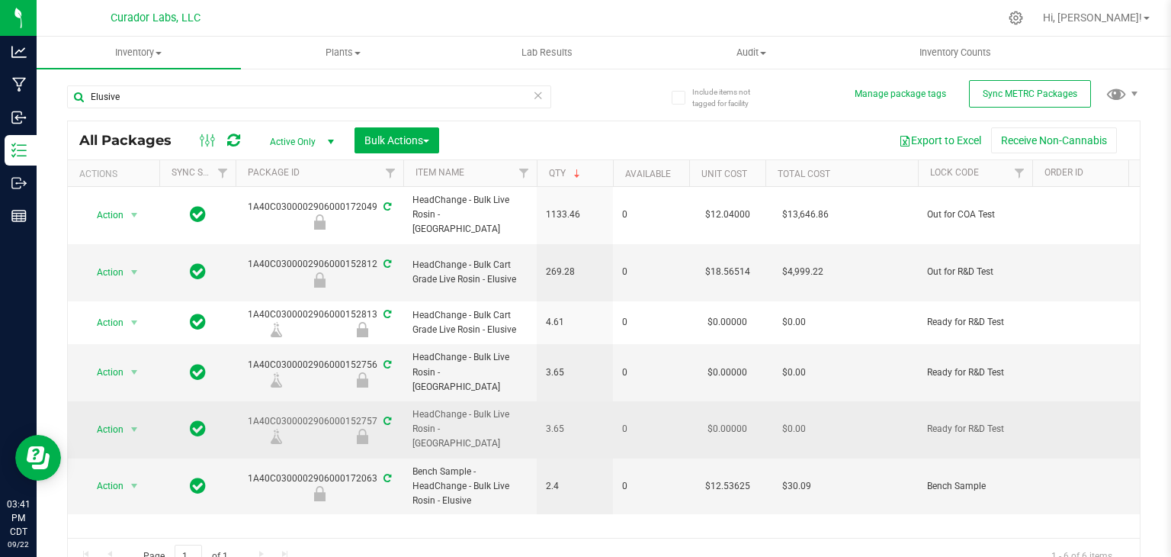
drag, startPoint x: 375, startPoint y: 385, endPoint x: 238, endPoint y: 381, distance: 137.3
click at [238, 414] on div "1A40C0300002906000152757" at bounding box center [319, 429] width 172 height 30
copy div "1A40C0300002906000152757"
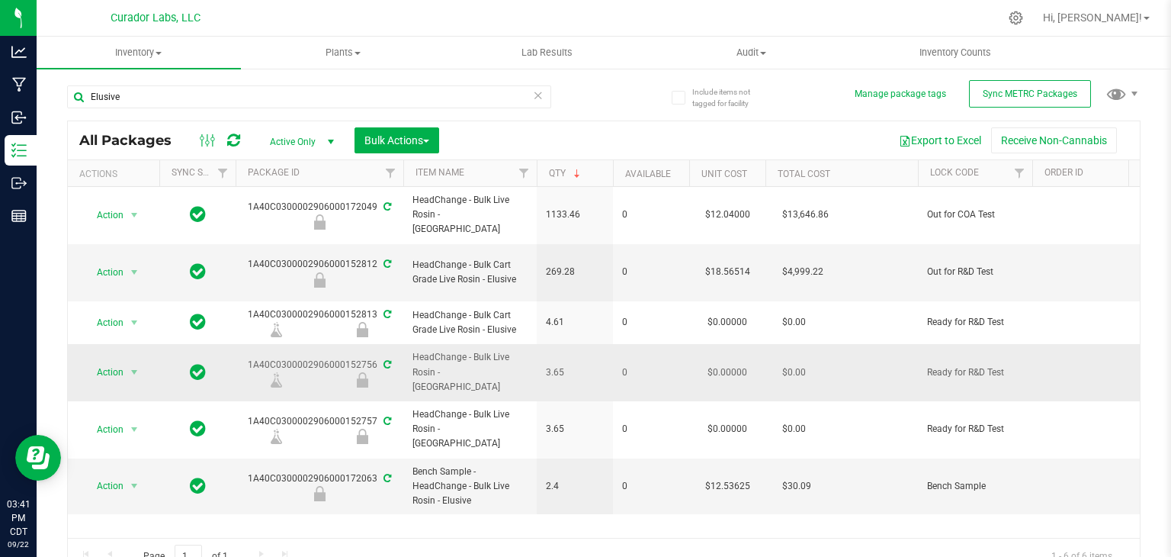
click at [388, 360] on icon at bounding box center [388, 364] width 8 height 9
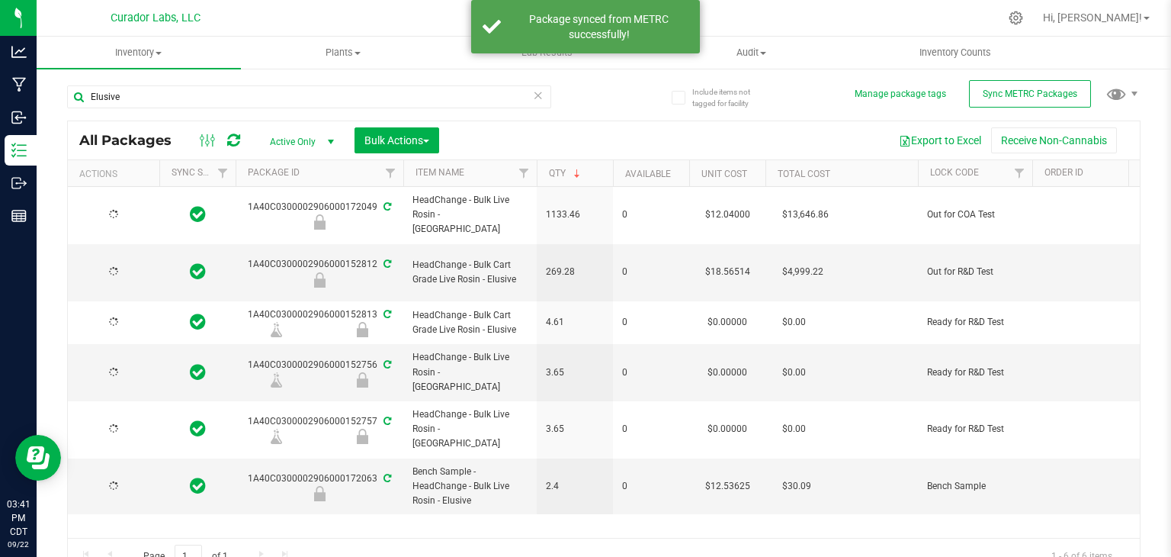
type input "[DATE]"
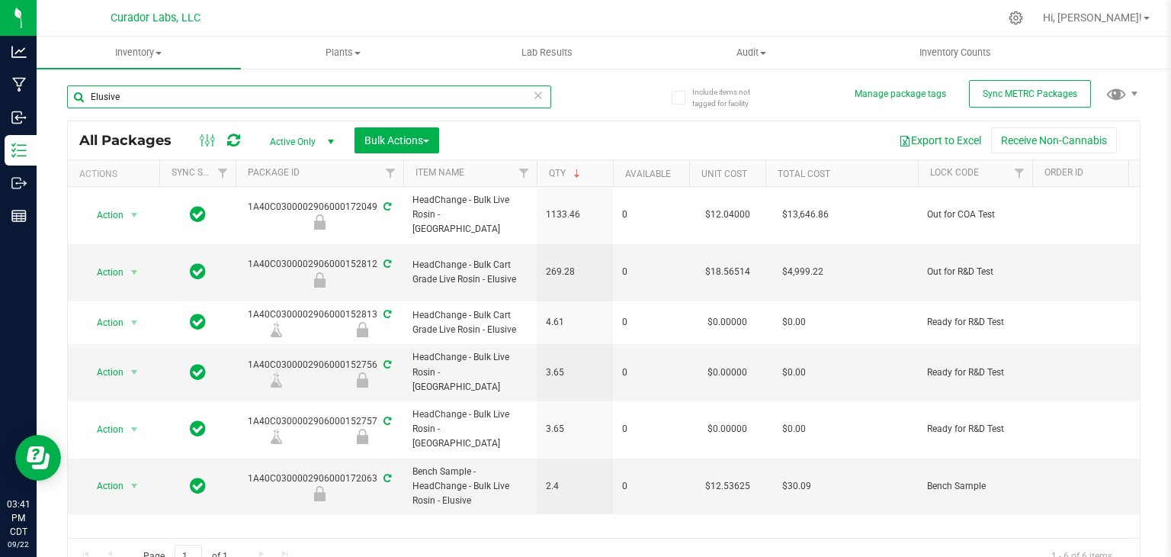
click at [325, 90] on input "Elusive" at bounding box center [309, 96] width 484 height 23
paste input "High Wire Haz"
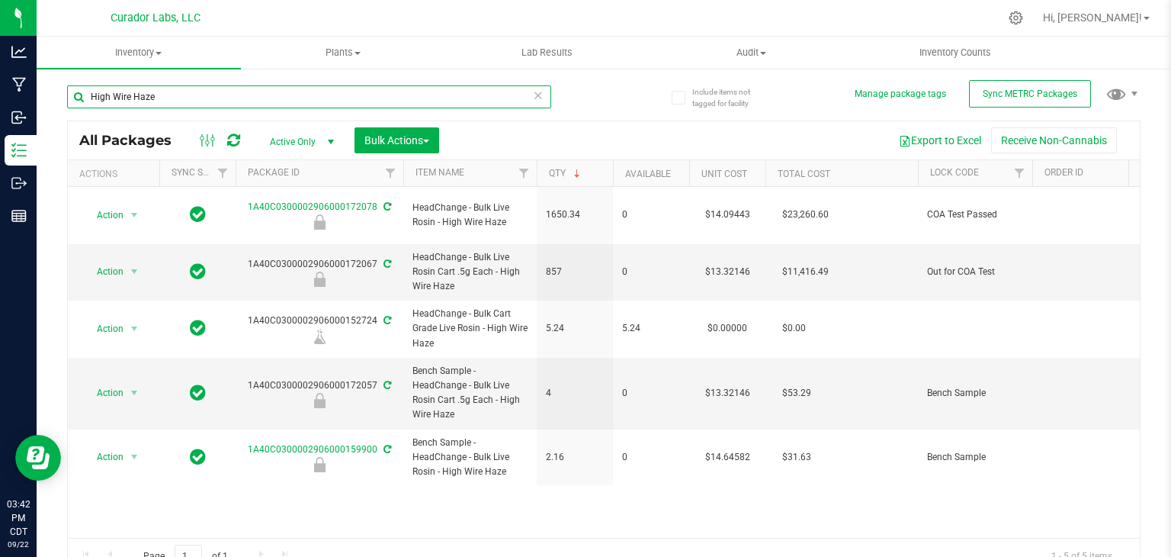
click at [242, 99] on input "High Wire Haze" at bounding box center [309, 96] width 484 height 23
paste input "Papa Burger"
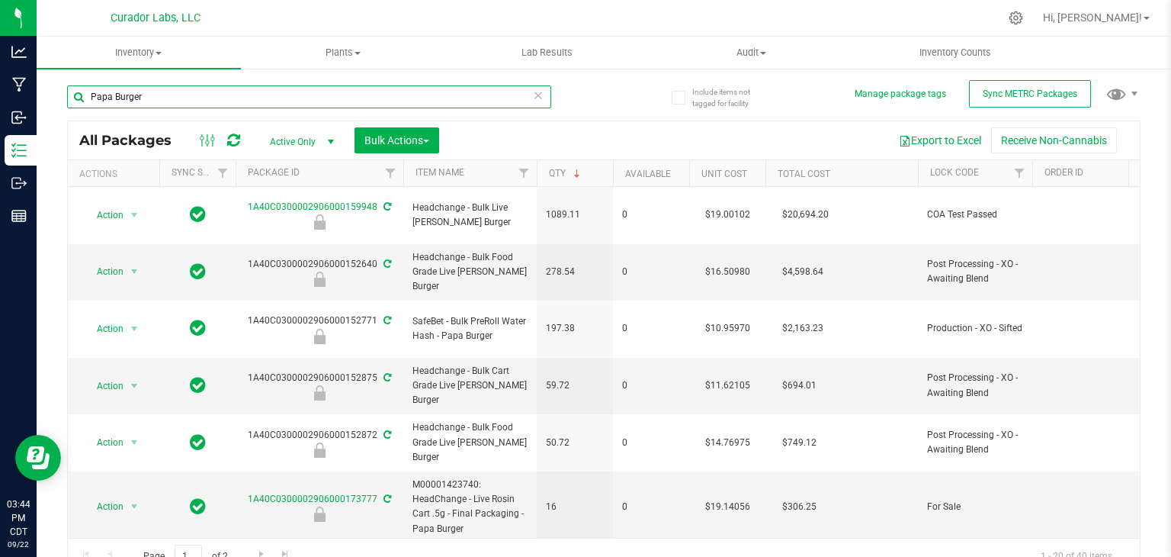
click at [191, 95] on input "Papa Burger" at bounding box center [309, 96] width 484 height 23
paste input "Terp Tickler"
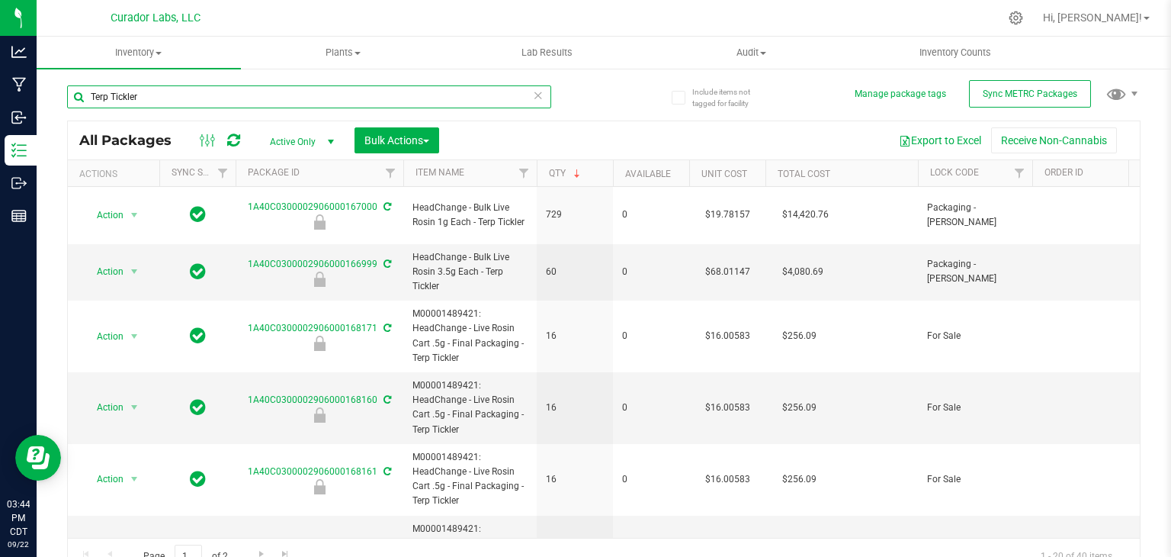
click at [172, 101] on input "Terp Tickler" at bounding box center [309, 96] width 484 height 23
paste input "Orange Kush Theory"
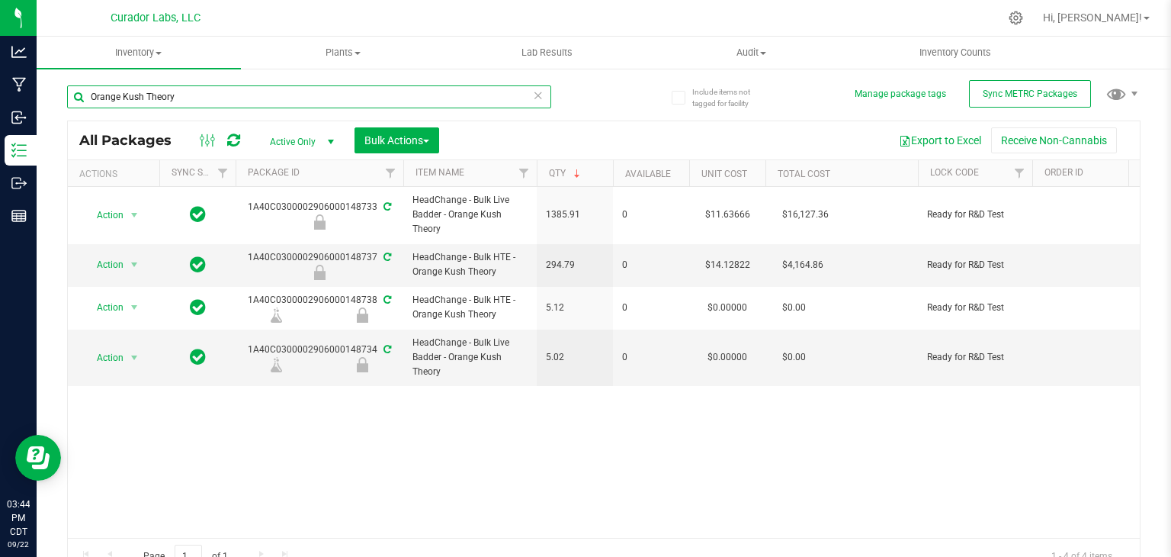
paste input "Funky Pajamas"
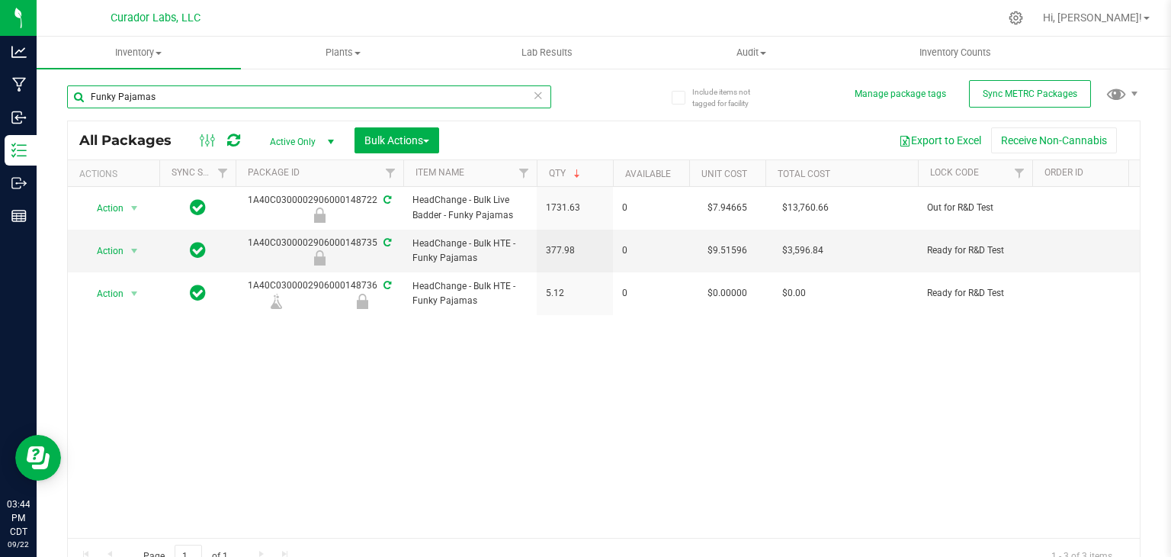
paste input "Red Vestido"
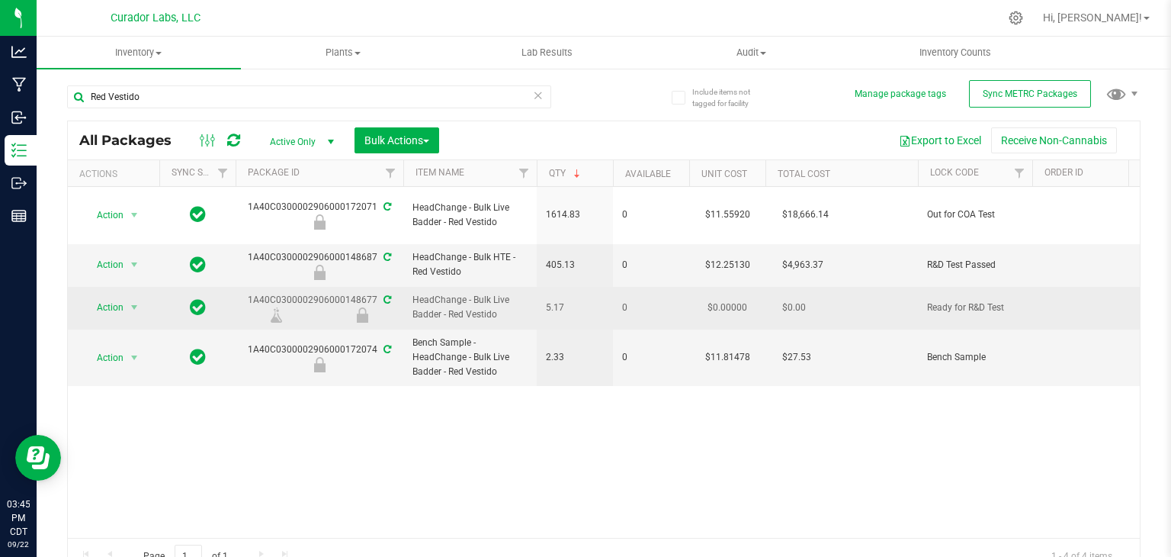
drag, startPoint x: 241, startPoint y: 285, endPoint x: 376, endPoint y: 284, distance: 135.0
click at [376, 293] on div "1A40C0300002906000148677" at bounding box center [319, 308] width 172 height 30
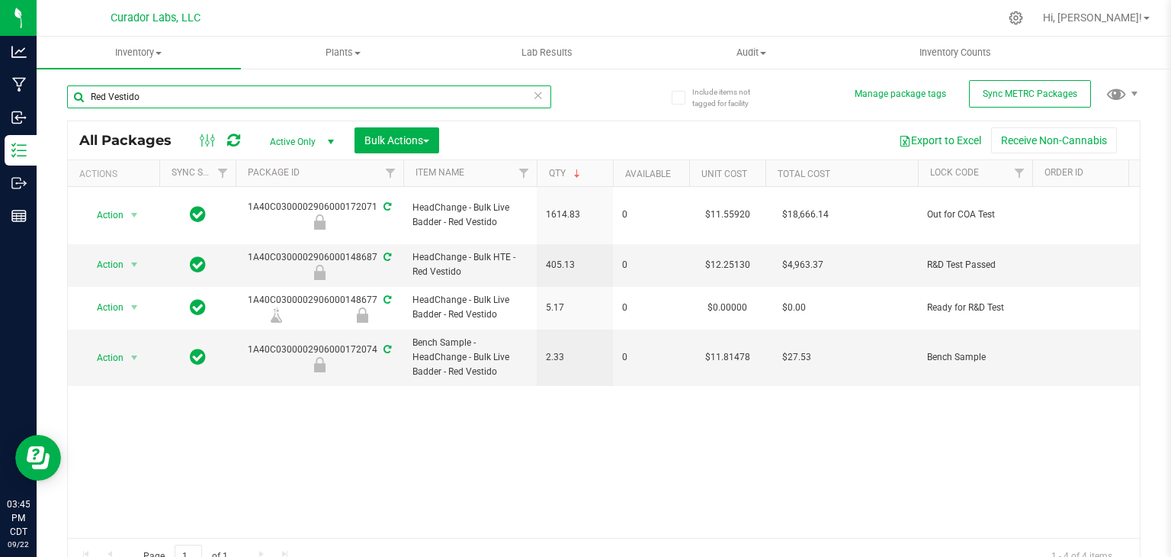
click at [125, 97] on input "Red Vestido" at bounding box center [309, 96] width 484 height 23
paste input "Diesel Weasel"
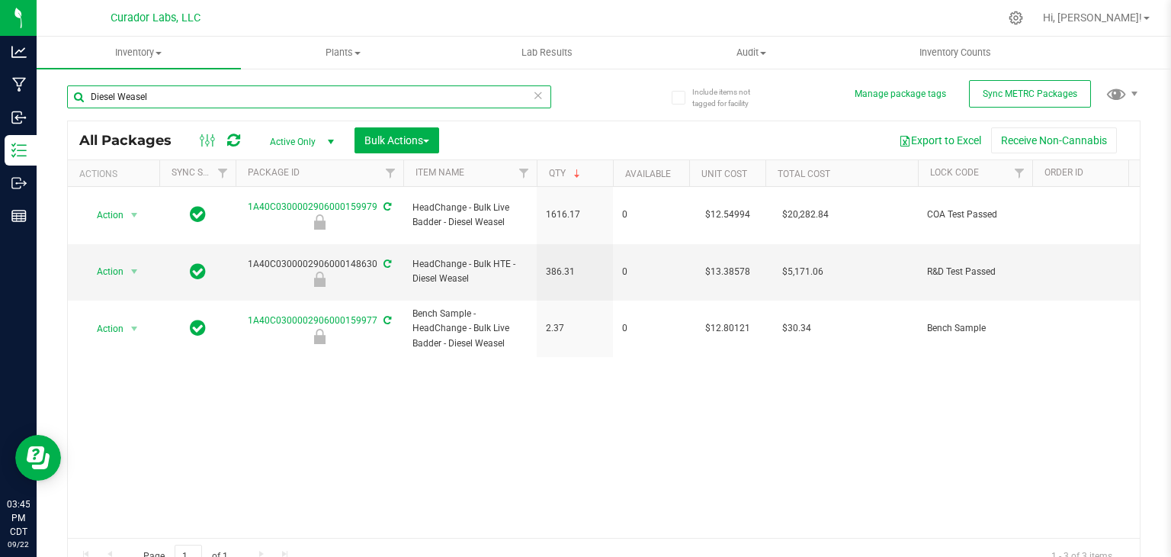
paste input "Traffic Jam"
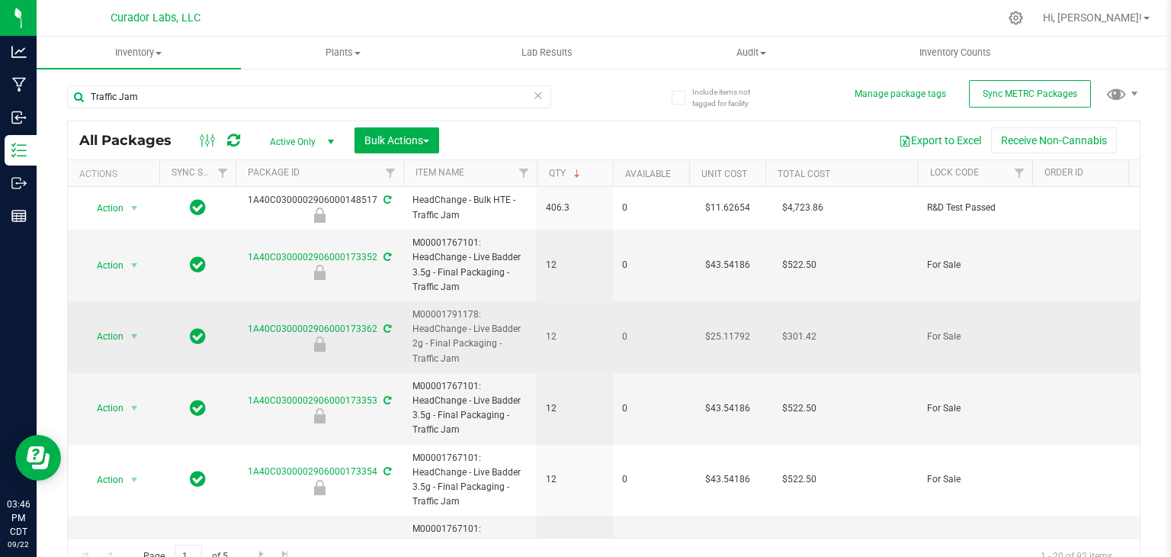
click at [432, 368] on td "M00001791178: HeadChange - Live Badder 2g - Final Packaging - Traffic Jam" at bounding box center [469, 337] width 133 height 72
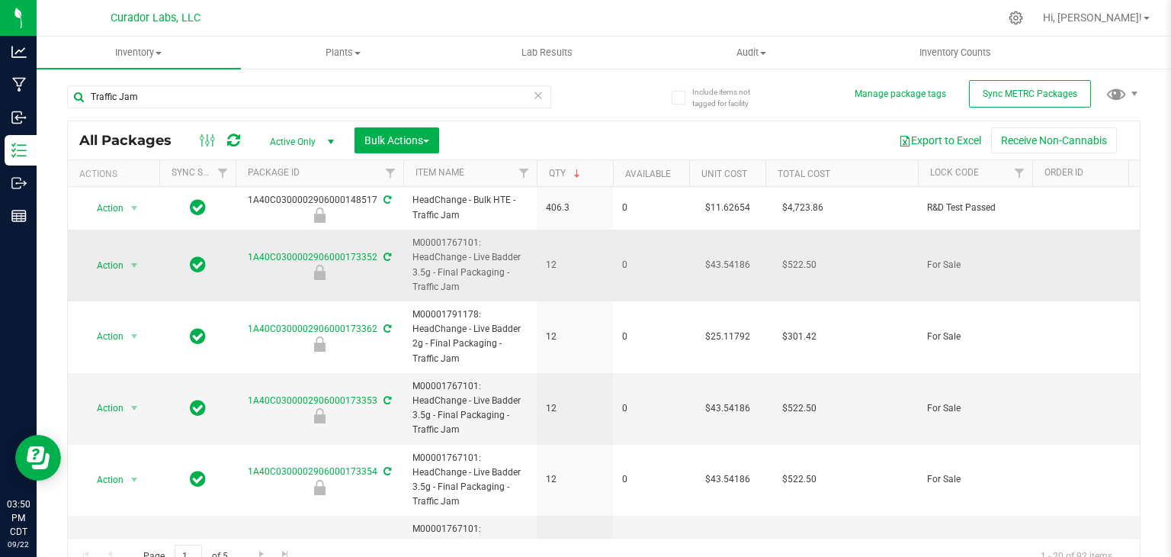
click at [493, 270] on span "M00001767101: HeadChange - Live Badder 3.5g - Final Packaging - Traffic Jam" at bounding box center [470, 265] width 115 height 59
click at [149, 94] on input "Traffic Jam" at bounding box center [309, 96] width 484 height 23
paste input "Blueberry Blushie"
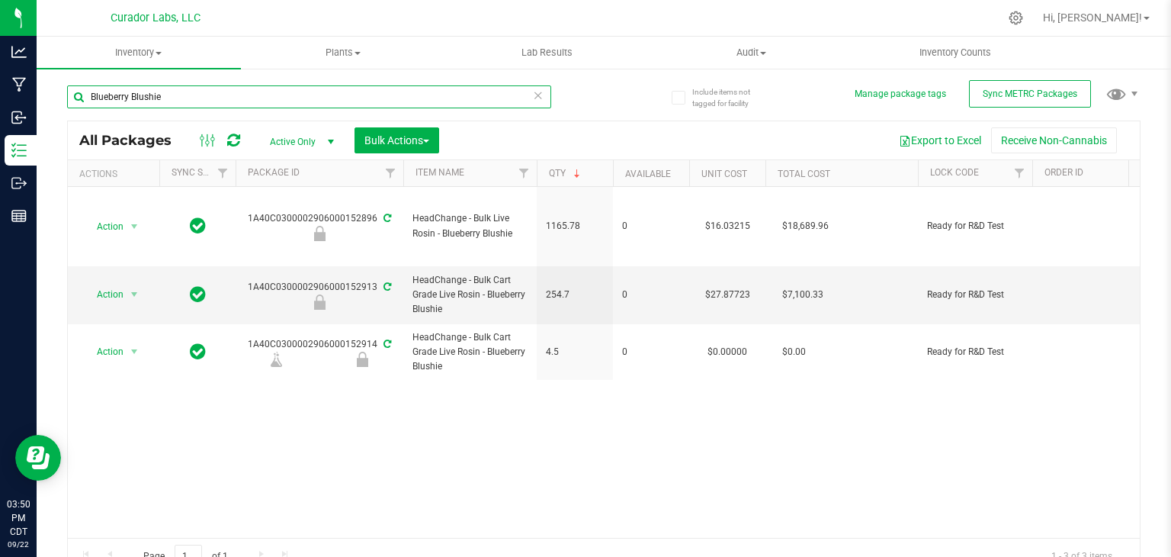
click at [220, 102] on input "Blueberry Blushie" at bounding box center [309, 96] width 484 height 23
paste input "rain Maz"
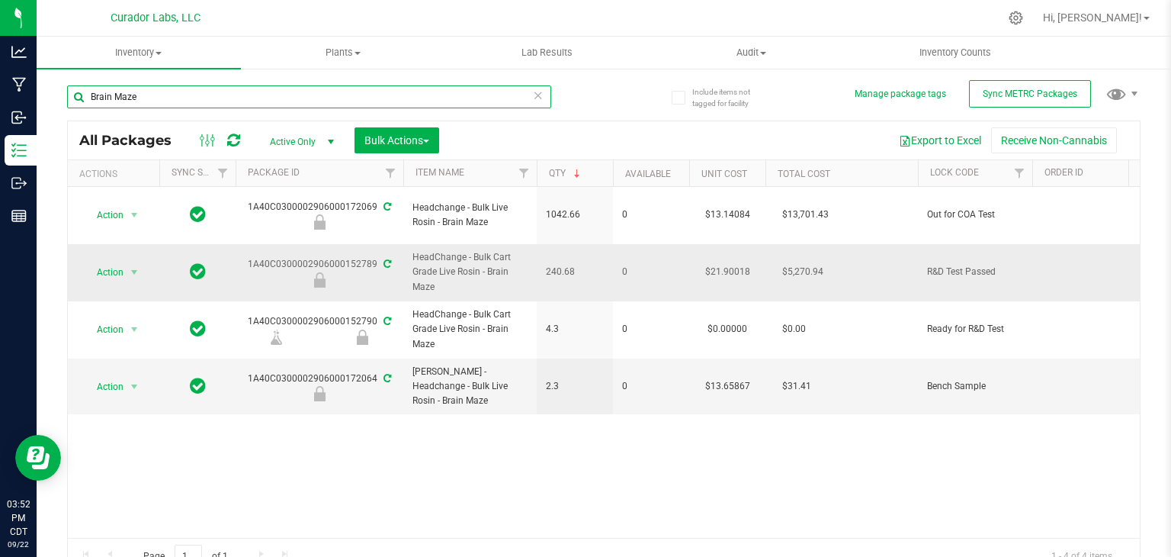
paste input "Durban Boogaloo"
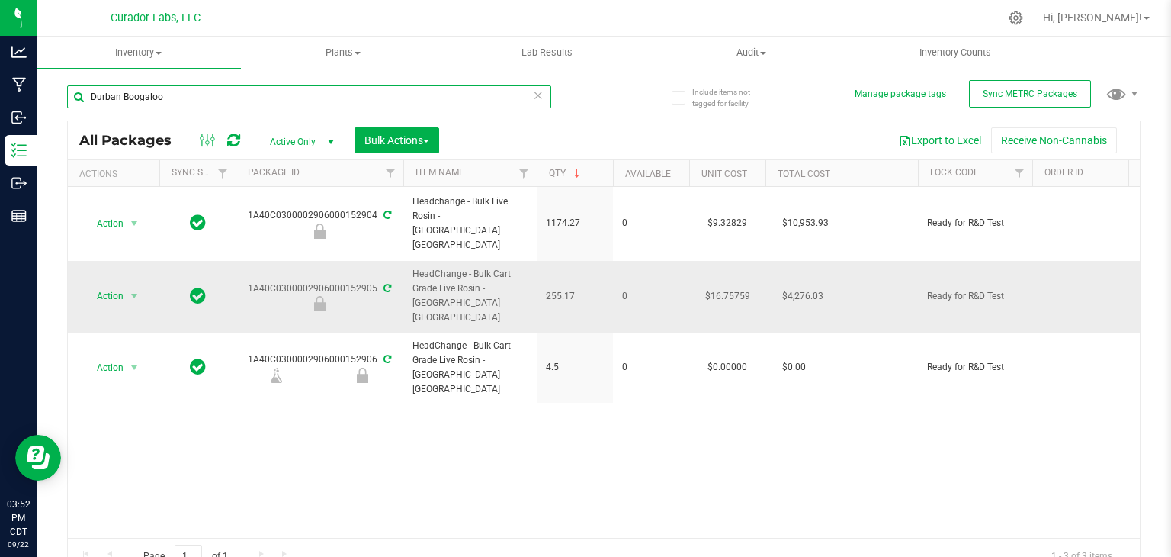
paste input "Elusive"
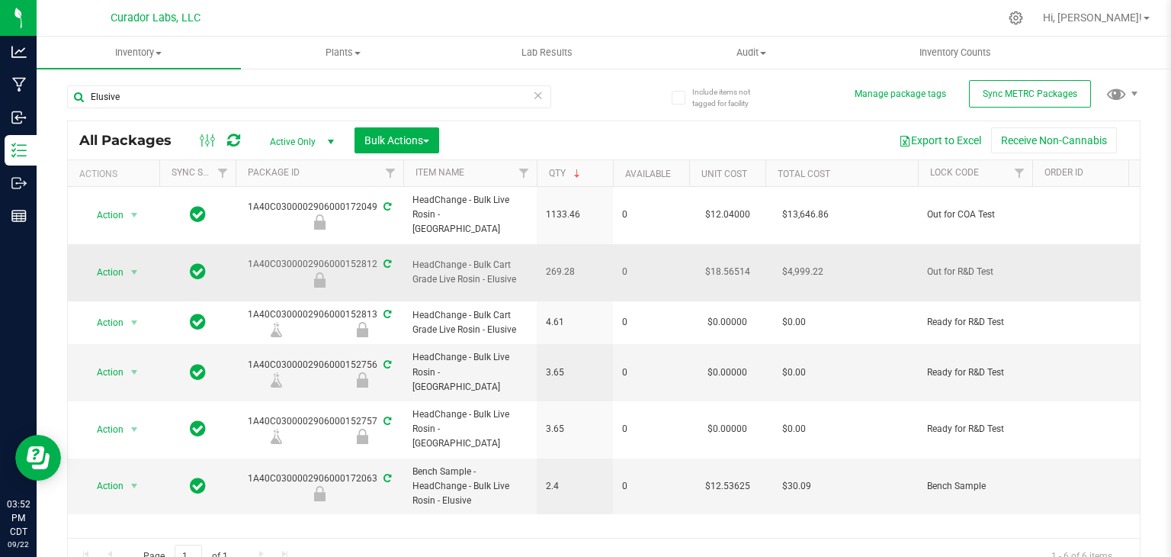
click at [515, 263] on span "HeadChange - Bulk Cart Grade Live Rosin - Elusive" at bounding box center [470, 272] width 115 height 29
click at [488, 266] on span "HeadChange - Bulk Cart Grade Live Rosin - Elusive" at bounding box center [470, 272] width 115 height 29
drag, startPoint x: 515, startPoint y: 266, endPoint x: 489, endPoint y: 270, distance: 26.2
click at [489, 270] on span "HeadChange - Bulk Cart Grade Live Rosin - Elusive" at bounding box center [470, 272] width 115 height 29
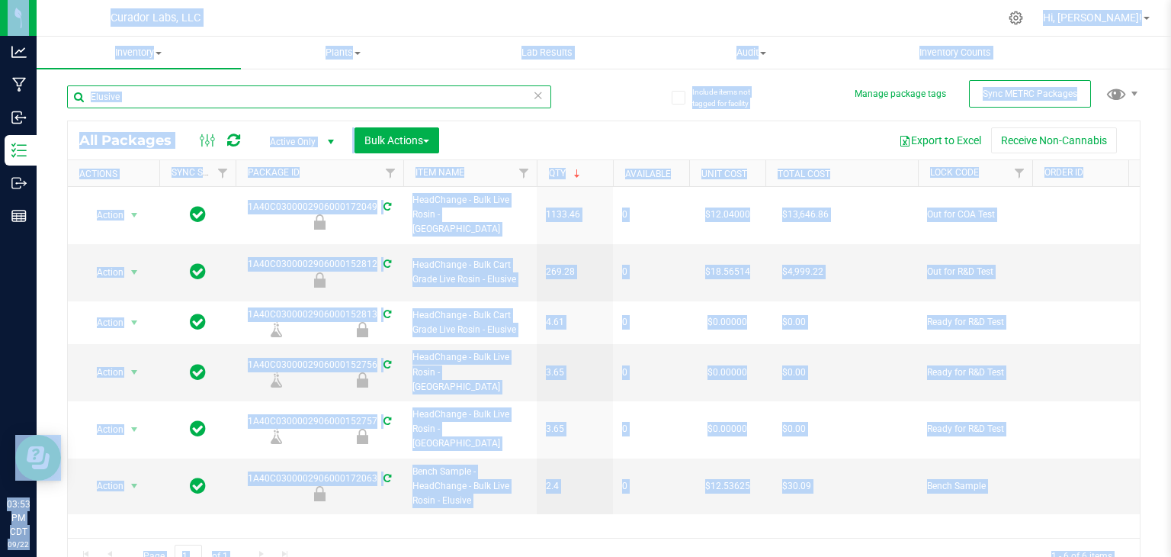
click at [153, 88] on input "Elusive" at bounding box center [309, 96] width 484 height 23
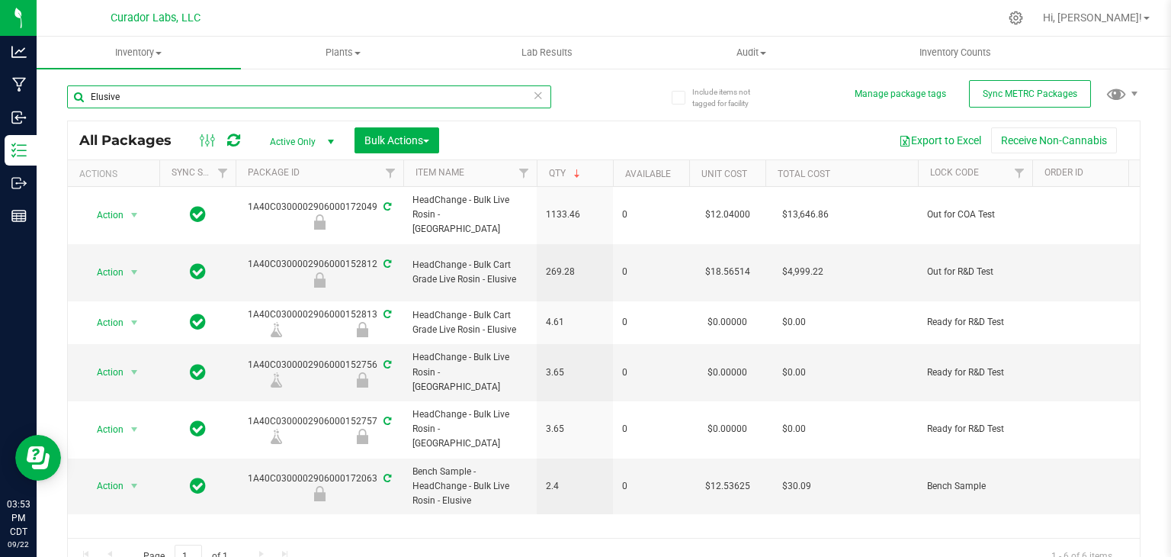
paste input "High Wire Haz"
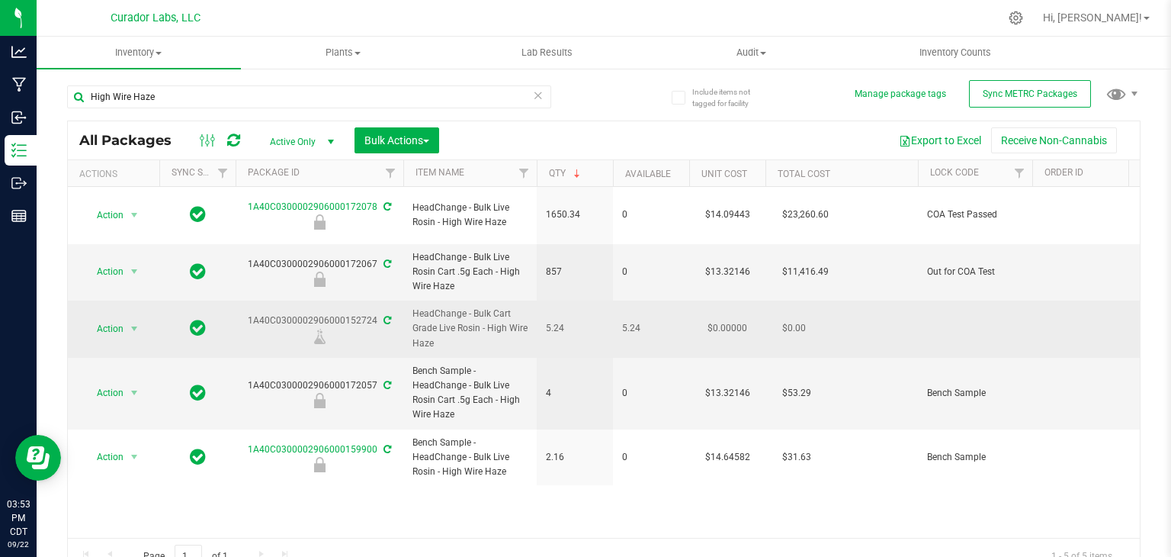
click at [239, 313] on div "1A40C0300002906000152724" at bounding box center [319, 328] width 172 height 30
click at [252, 313] on div "1A40C0300002906000152724" at bounding box center [319, 328] width 172 height 30
click at [372, 313] on div "1A40C0300002906000152724" at bounding box center [319, 328] width 172 height 30
drag, startPoint x: 373, startPoint y: 306, endPoint x: 249, endPoint y: 303, distance: 124.3
click at [249, 313] on div "1A40C0300002906000152724" at bounding box center [319, 328] width 172 height 30
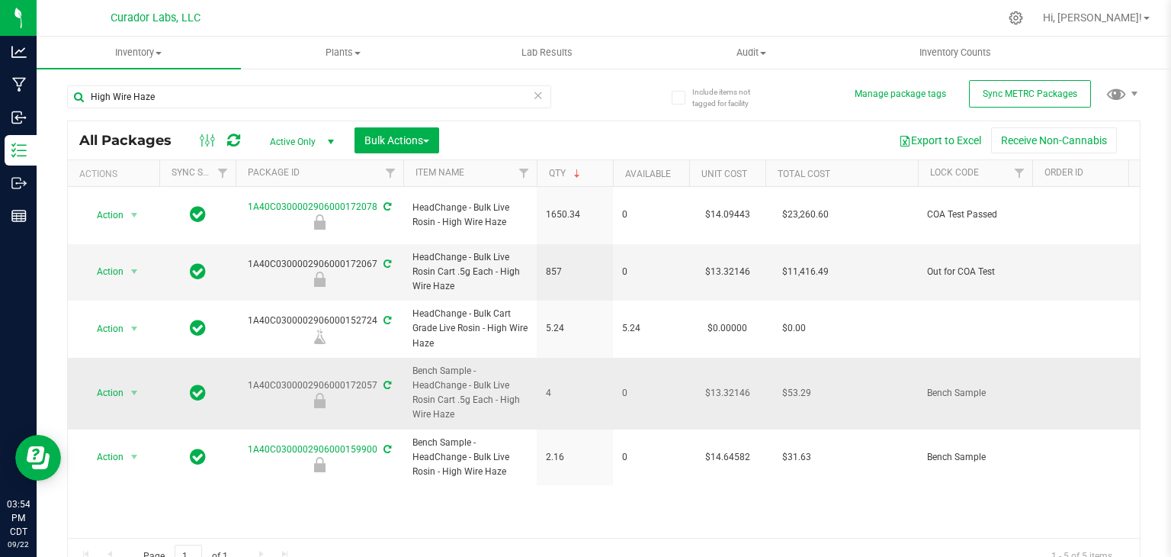
click at [464, 403] on span "Bench Sample - HeadChange - Bulk Live Rosin Cart .5g Each - High Wire Haze" at bounding box center [470, 393] width 115 height 59
click at [179, 103] on input "High Wire Haze" at bounding box center [309, 96] width 484 height 23
paste input "Papa Burger"
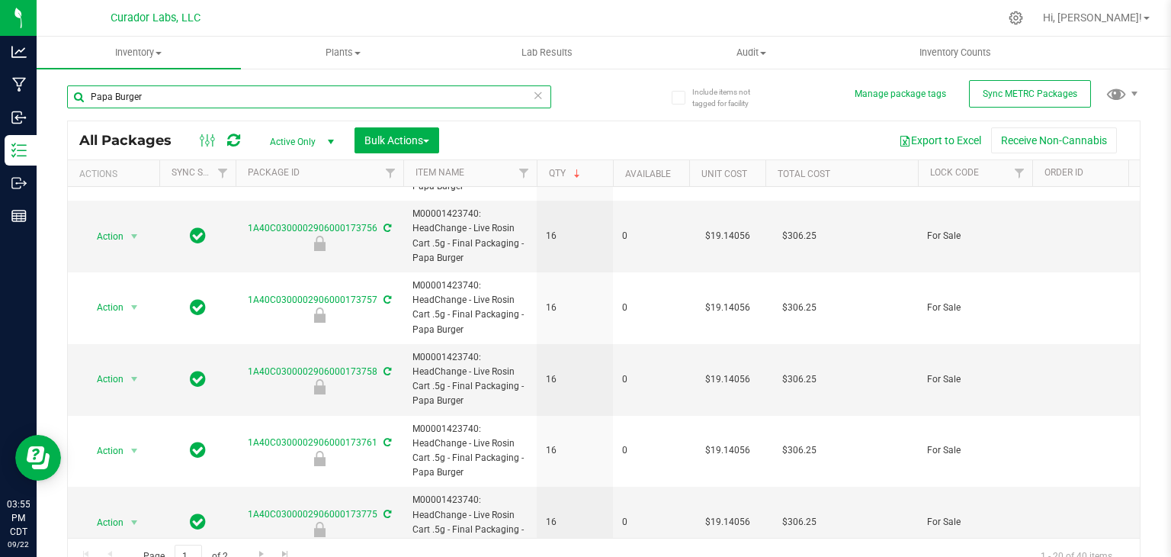
scroll to position [17, 0]
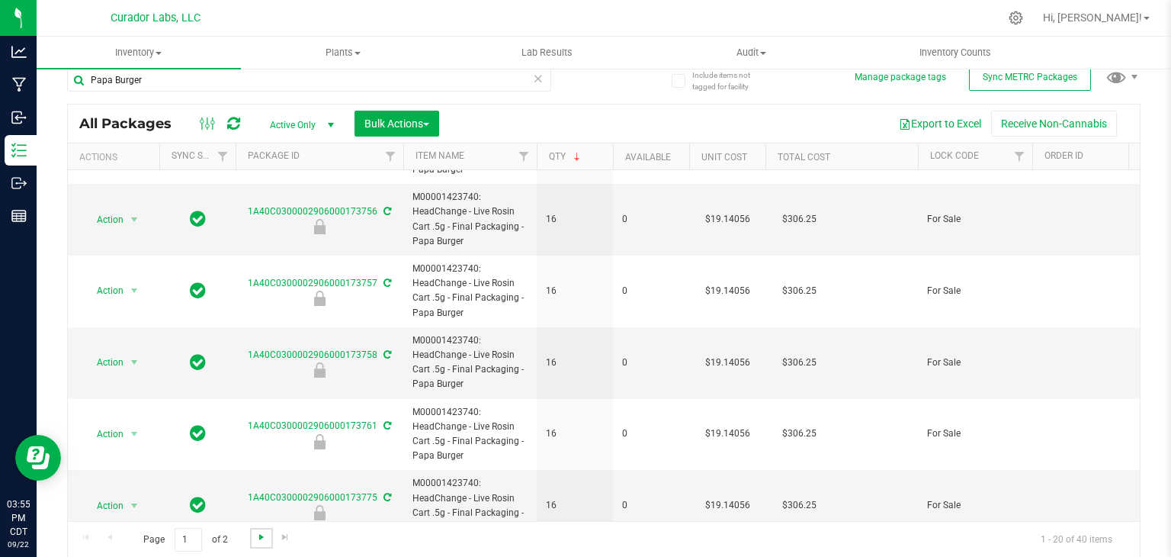
click at [255, 541] on span "Go to the next page" at bounding box center [261, 537] width 12 height 12
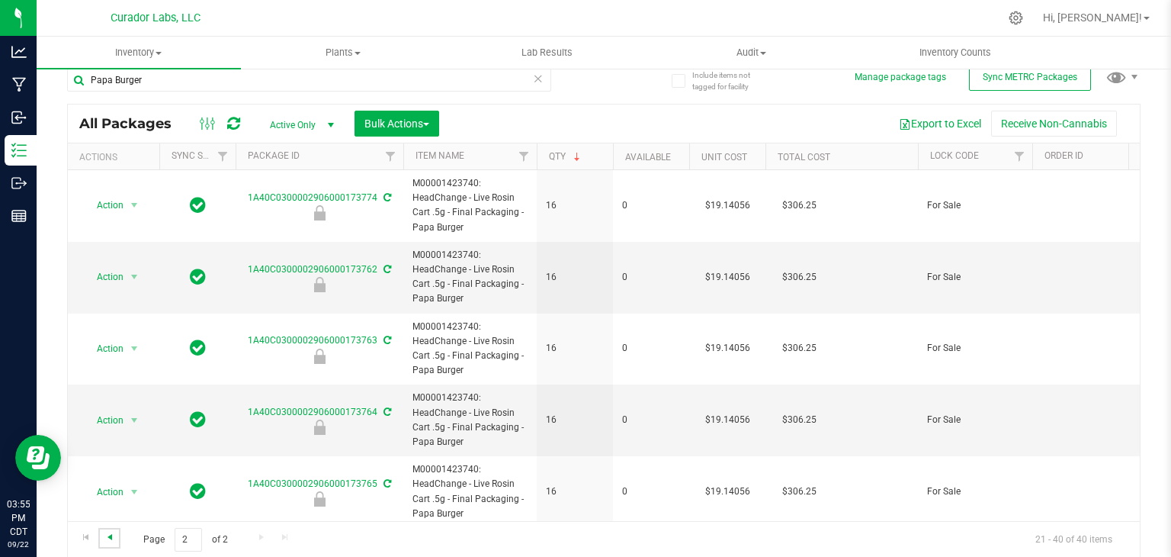
click at [111, 536] on span "Go to the previous page" at bounding box center [110, 537] width 12 height 12
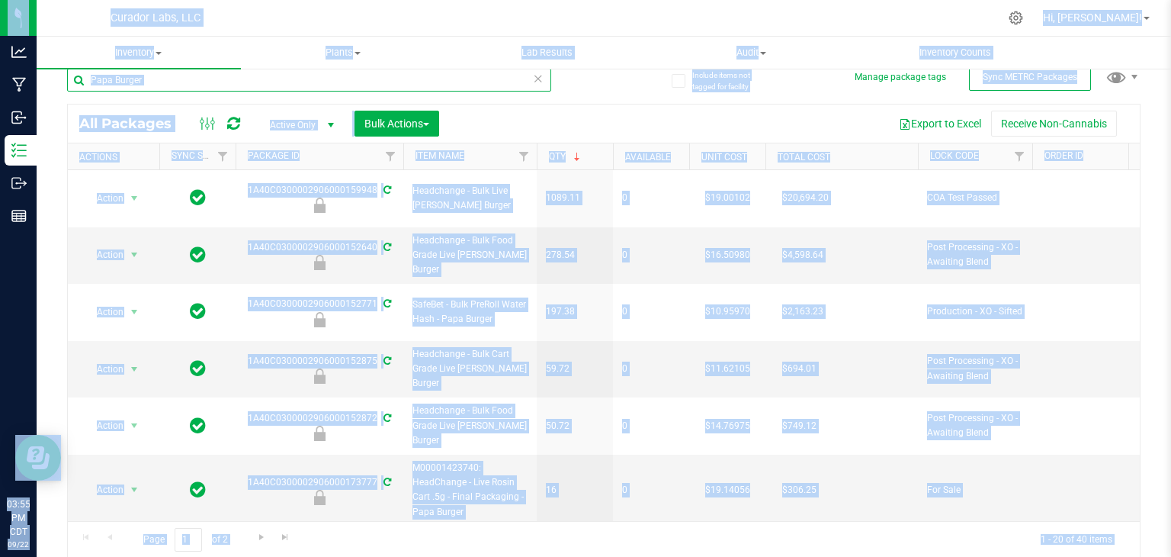
click at [189, 78] on input "Papa Burger" at bounding box center [309, 80] width 484 height 23
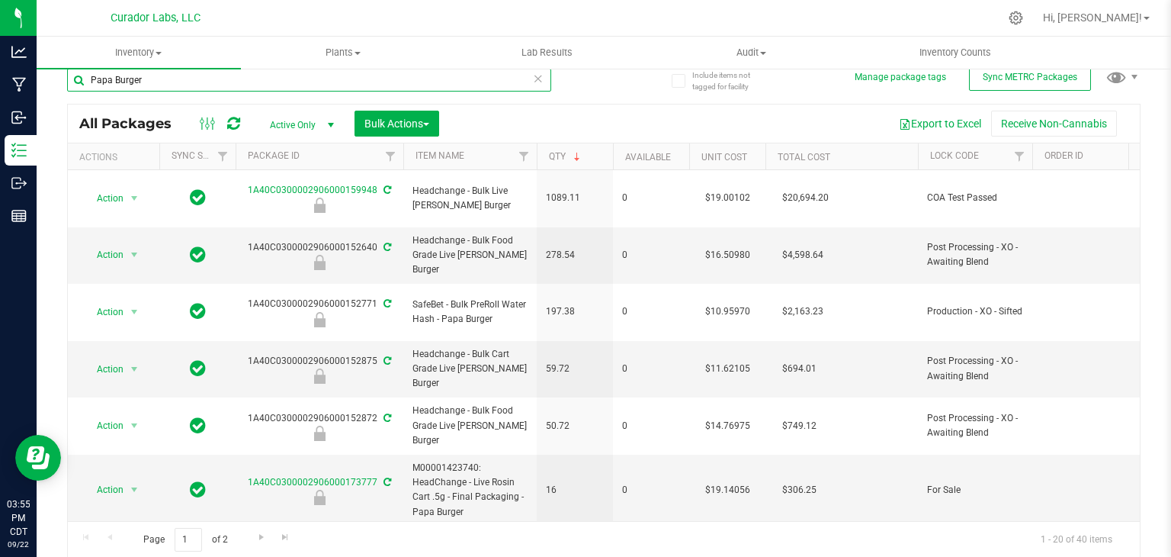
paste input "Terp Tickler"
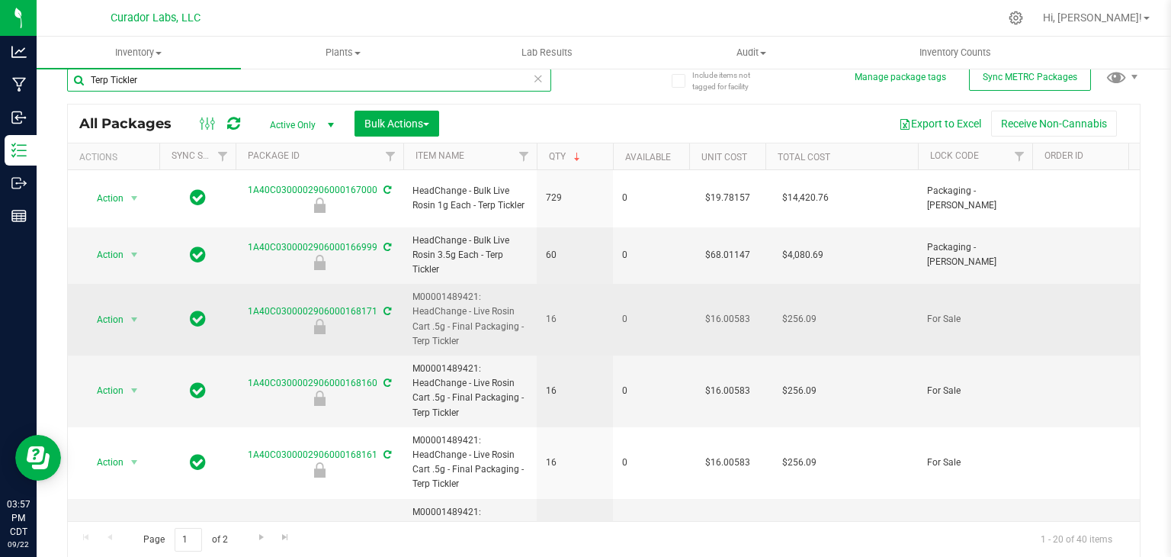
paste input "rop Mama"
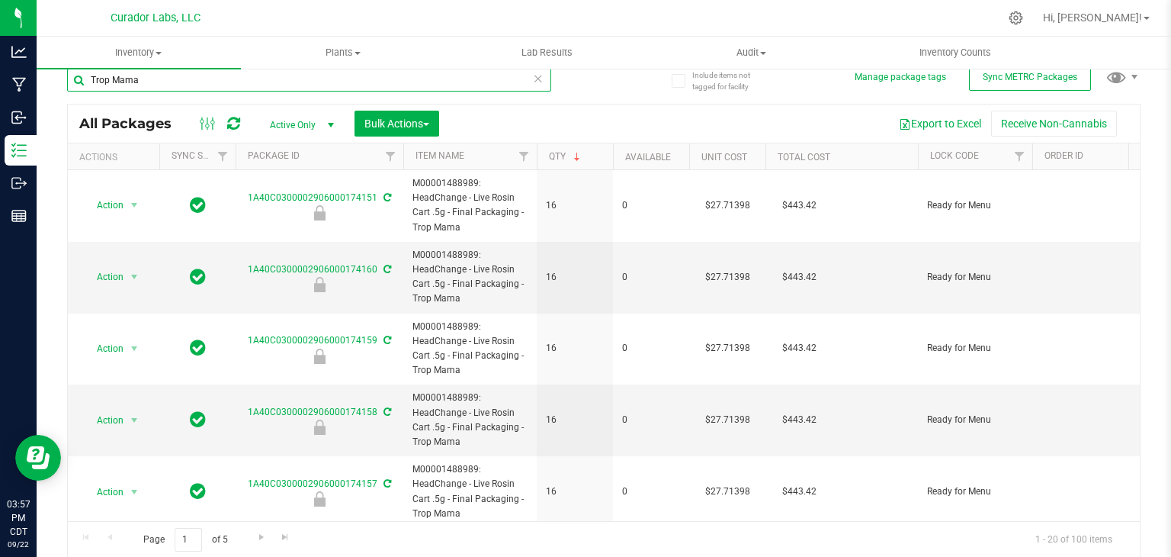
click at [177, 85] on input "Trop Mama" at bounding box center [309, 80] width 484 height 23
paste input "Airo Scarlet Dream Indica"
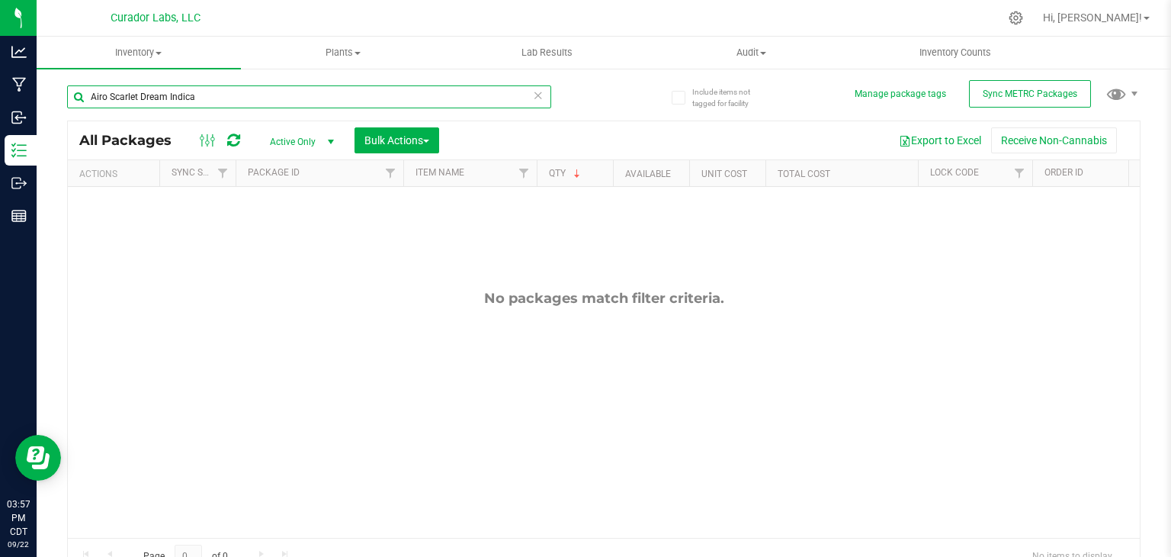
click at [111, 95] on input "Airo Scarlet Dream Indica" at bounding box center [309, 96] width 484 height 23
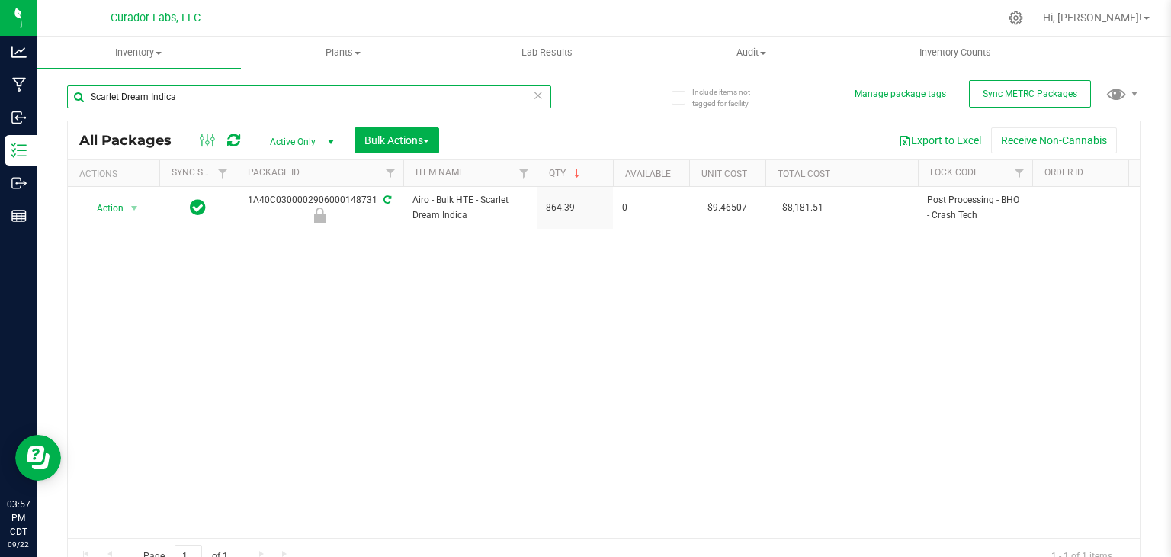
paste input "Airo Desert Rose Sativa"
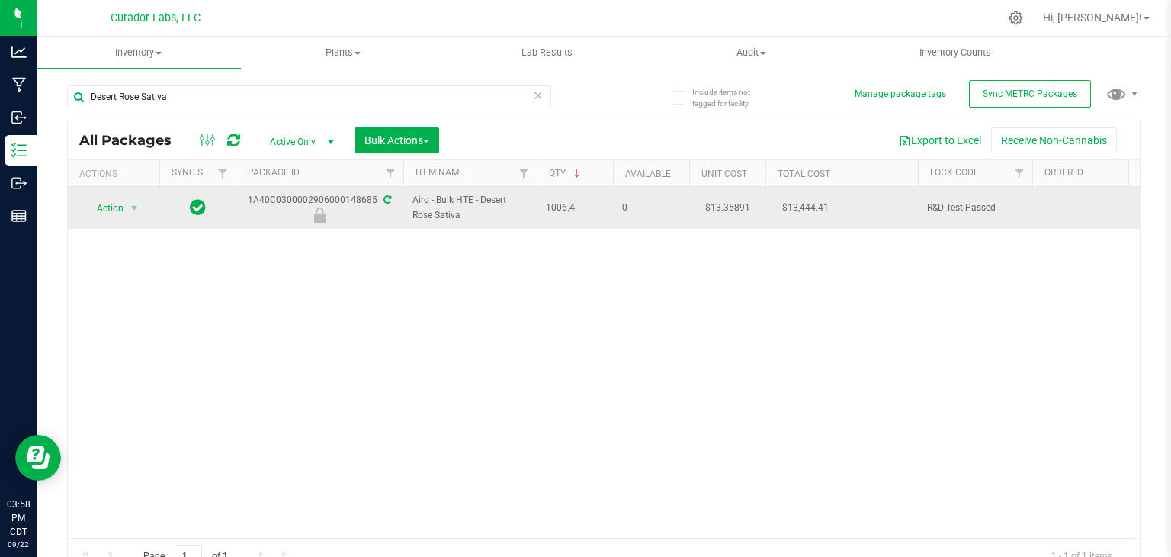
drag, startPoint x: 464, startPoint y: 215, endPoint x: 479, endPoint y: 205, distance: 17.6
click at [479, 205] on span "Airo - Bulk HTE - Desert Rose Sativa" at bounding box center [470, 207] width 115 height 29
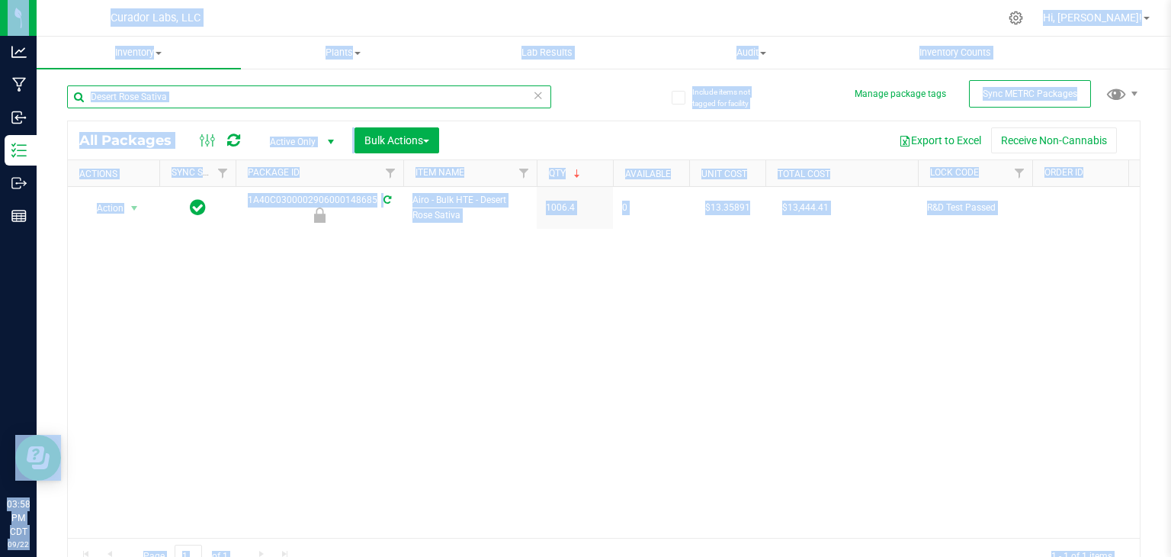
click at [187, 98] on input "Desert Rose Sativa" at bounding box center [309, 96] width 484 height 23
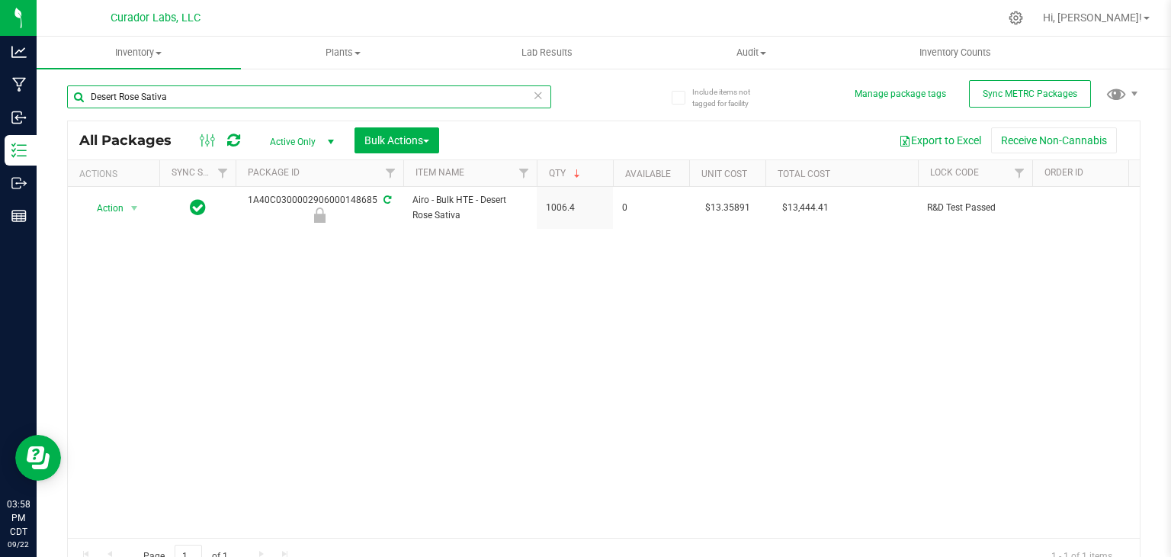
paste input "Zkittleberry"
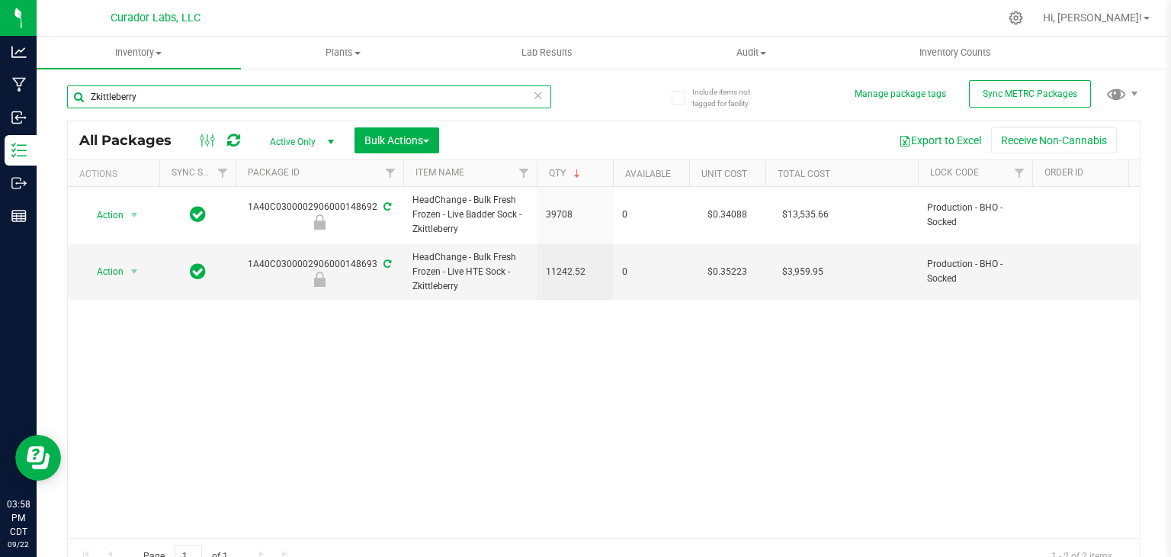
paste input "[PERSON_NAME] Blastoff"
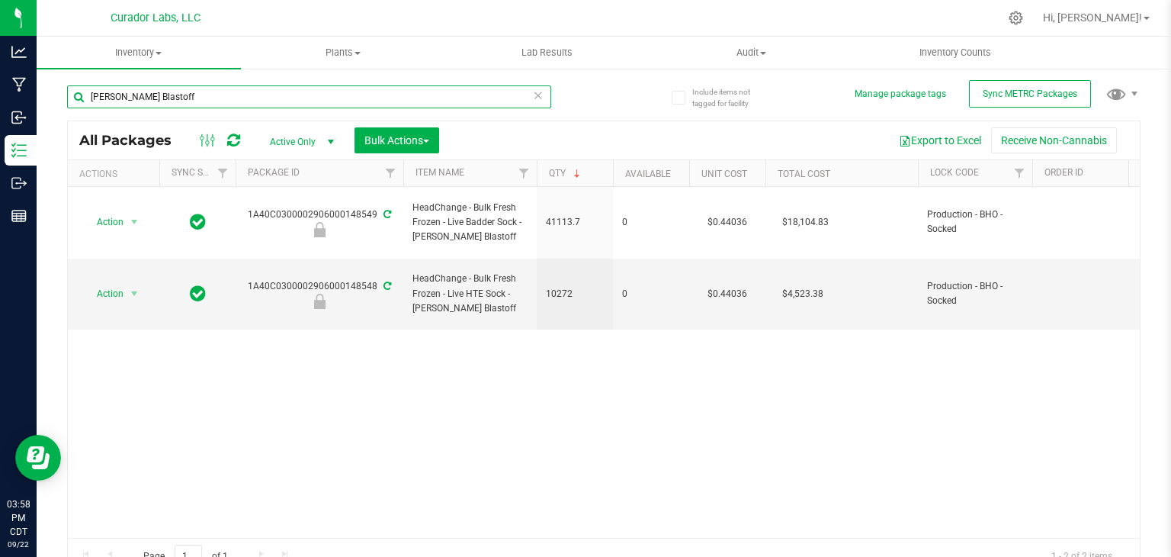
paste input "Orange Kush Theory"
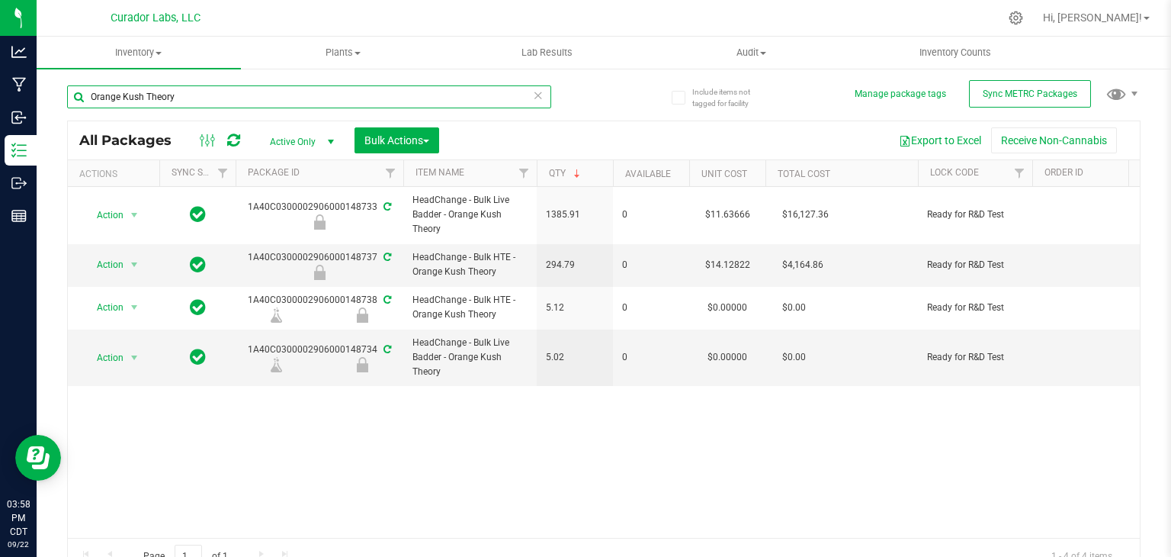
paste input "Funky Pajamas"
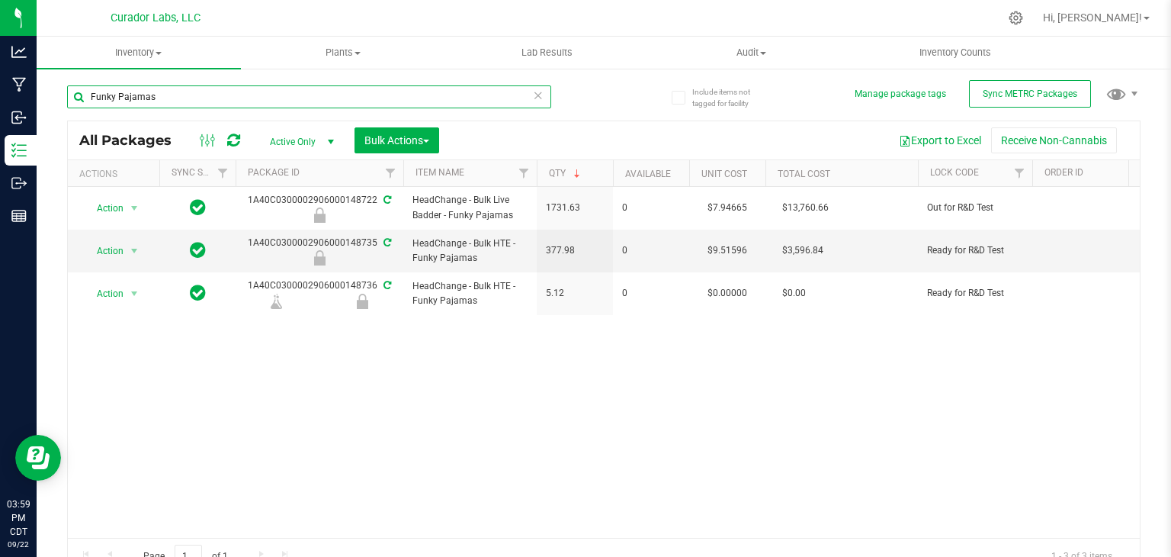
paste input "Red Vestido"
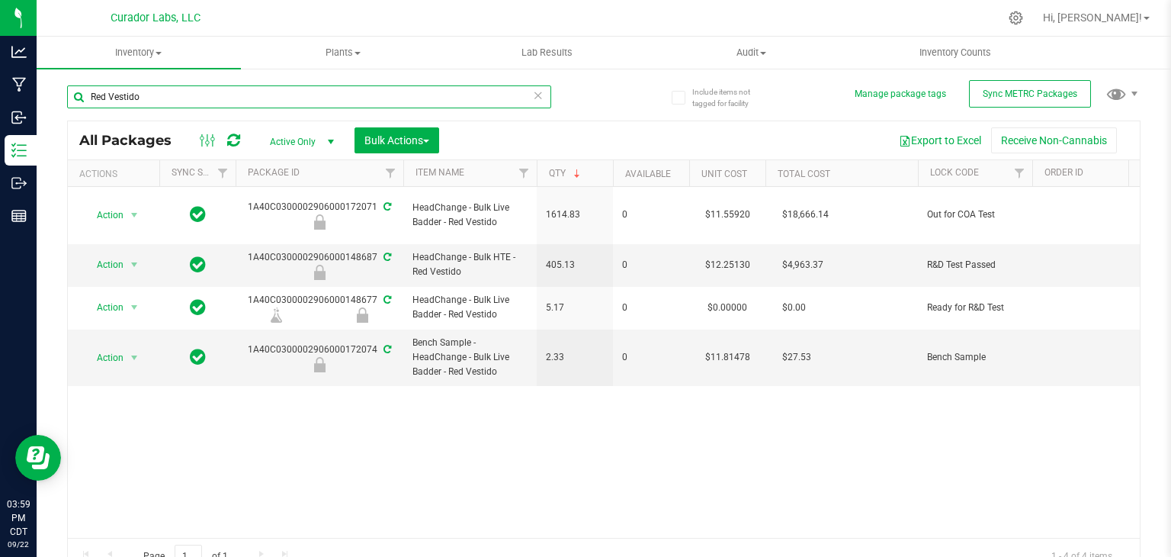
paste input "Diesel Weasel"
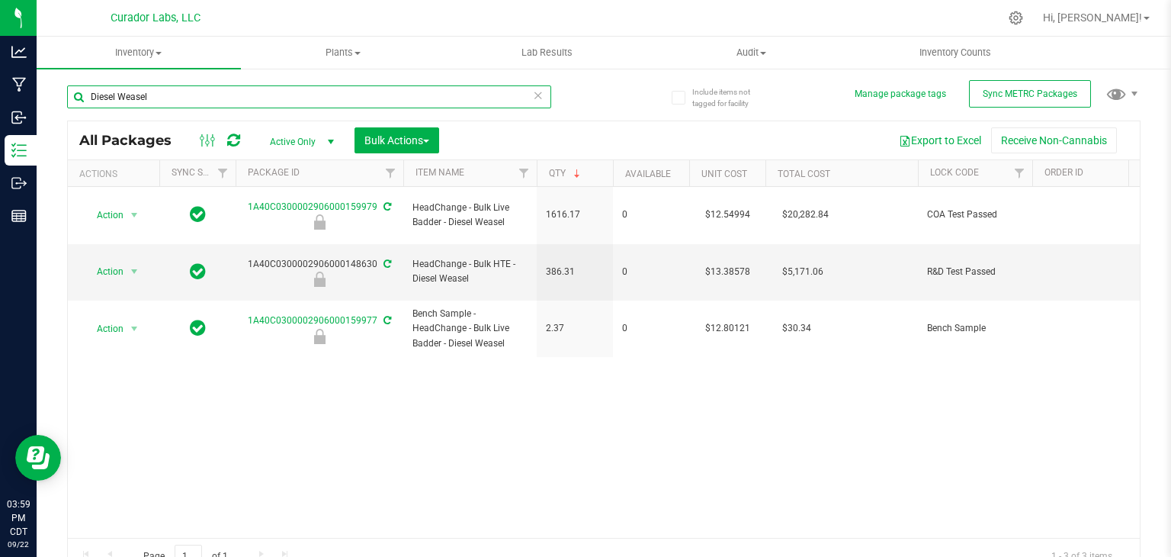
paste input "Traffic Jam"
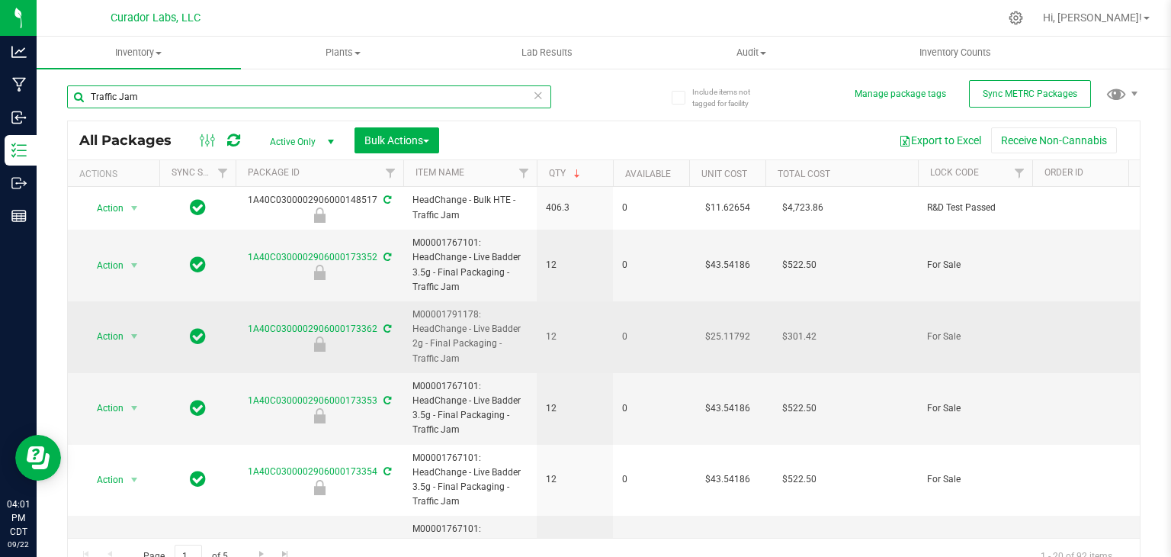
paste input "Kool Aid Terp Test"
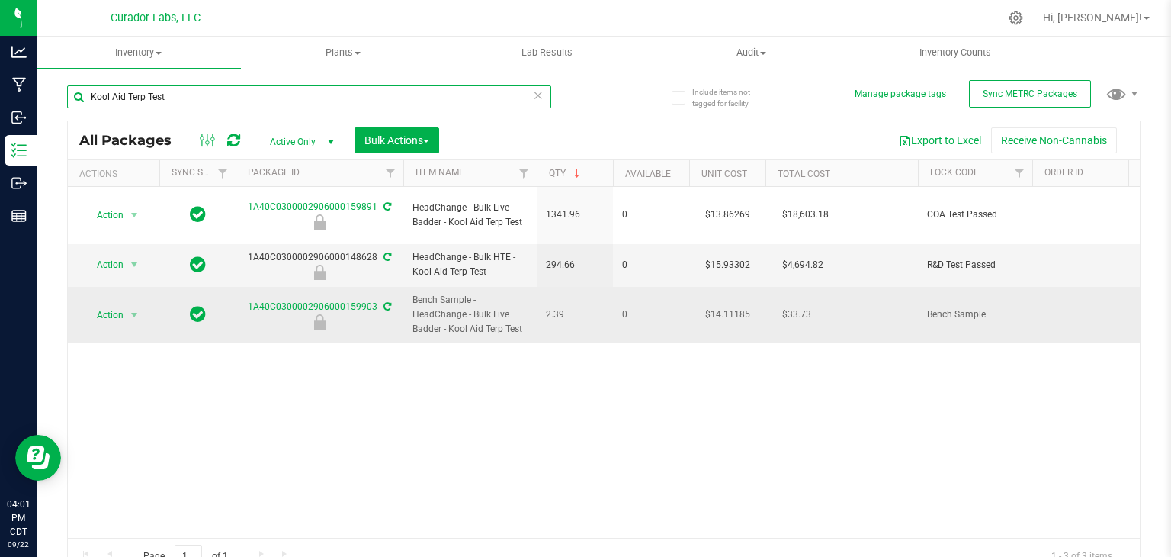
paste input "Bubbas Graveyard"
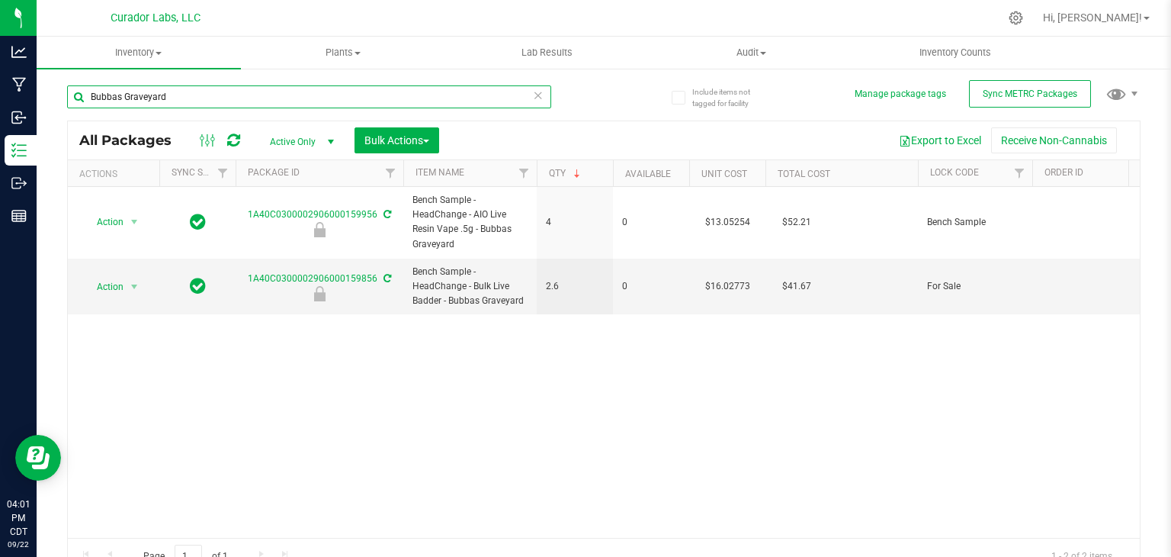
click at [116, 101] on input "Bubbas Graveyard" at bounding box center [309, 96] width 484 height 23
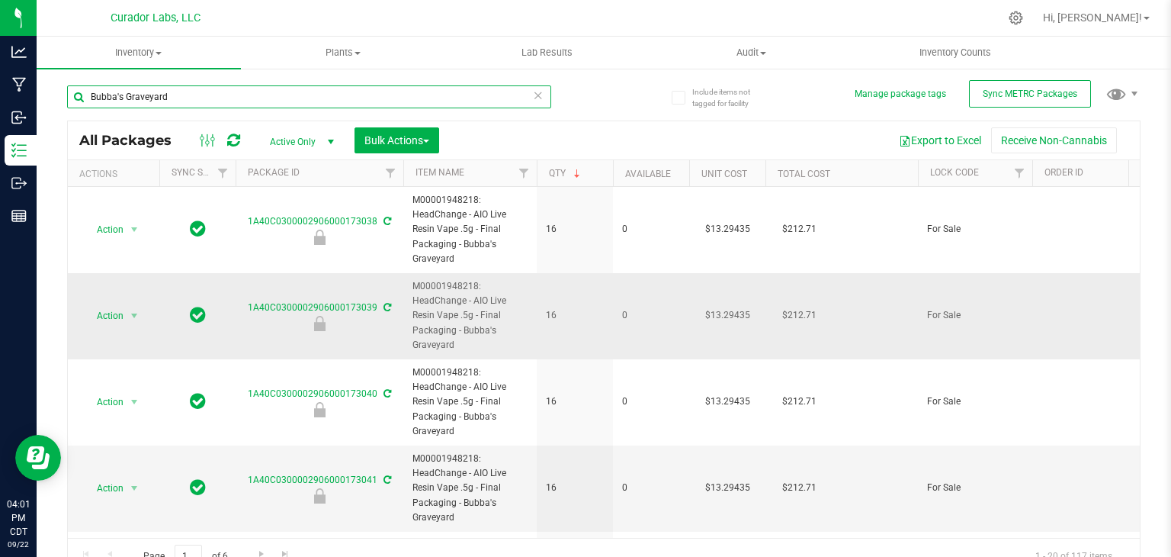
paste input "Zkatalites"
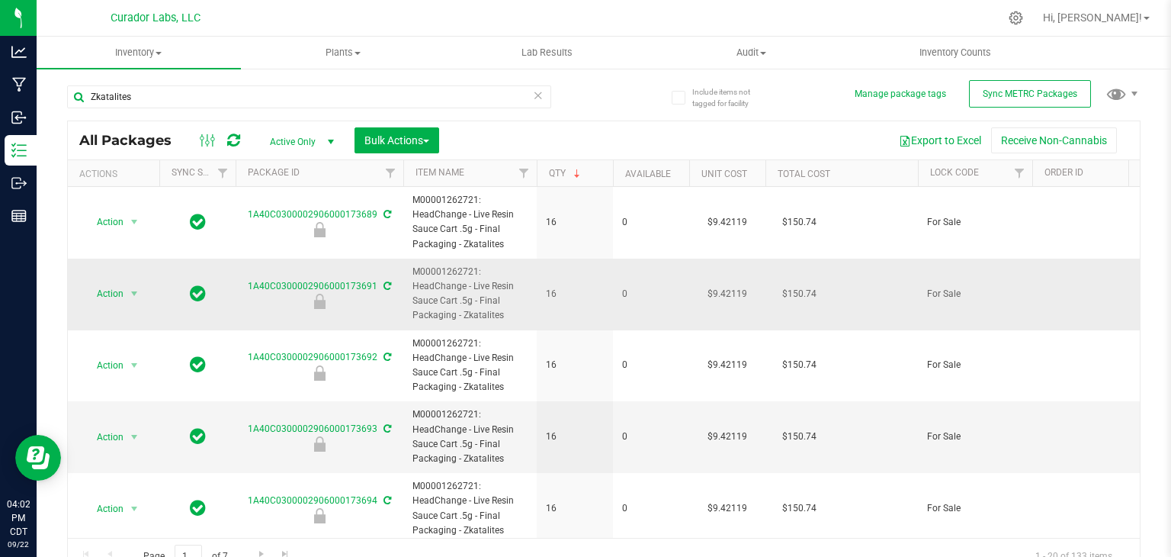
click at [467, 268] on span "M00001262721: HeadChange - Live Resin Sauce Cart .5g - Final Packaging - Zkatal…" at bounding box center [470, 294] width 115 height 59
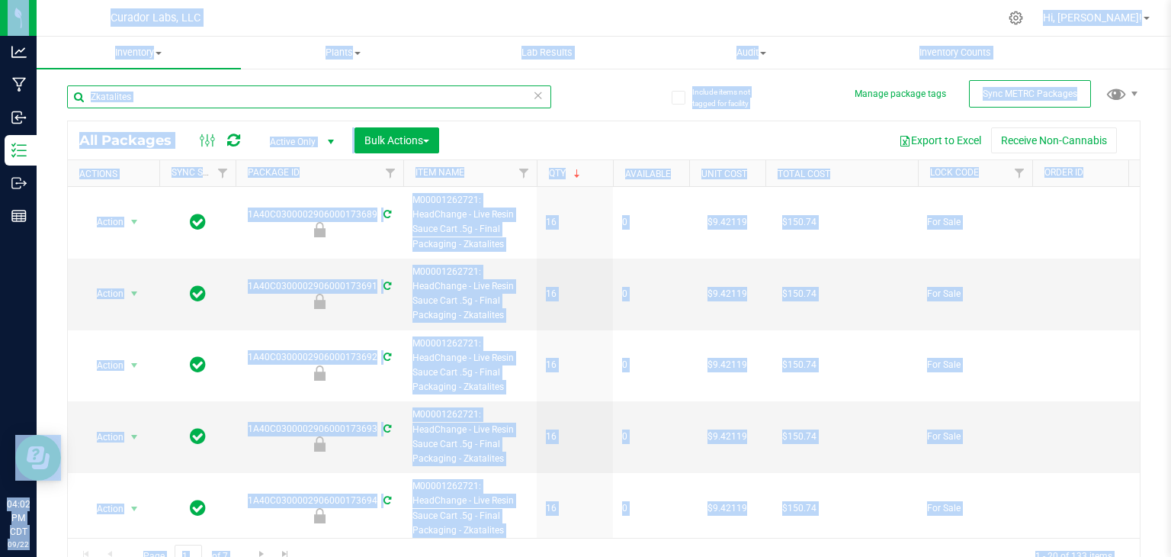
click at [236, 104] on input "Zkatalites" at bounding box center [309, 96] width 484 height 23
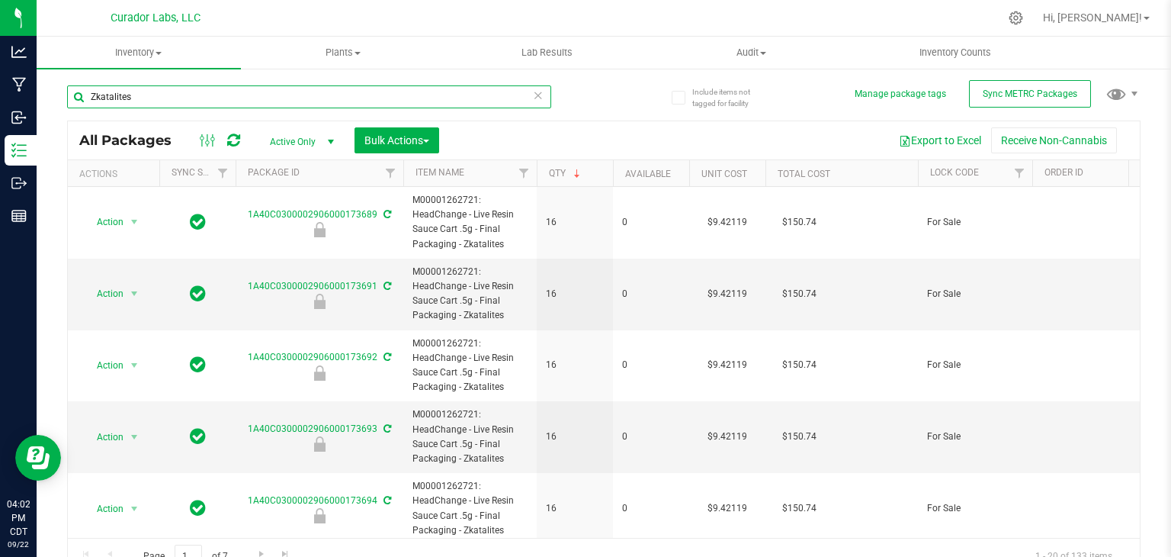
paste input "Cabana Mane"
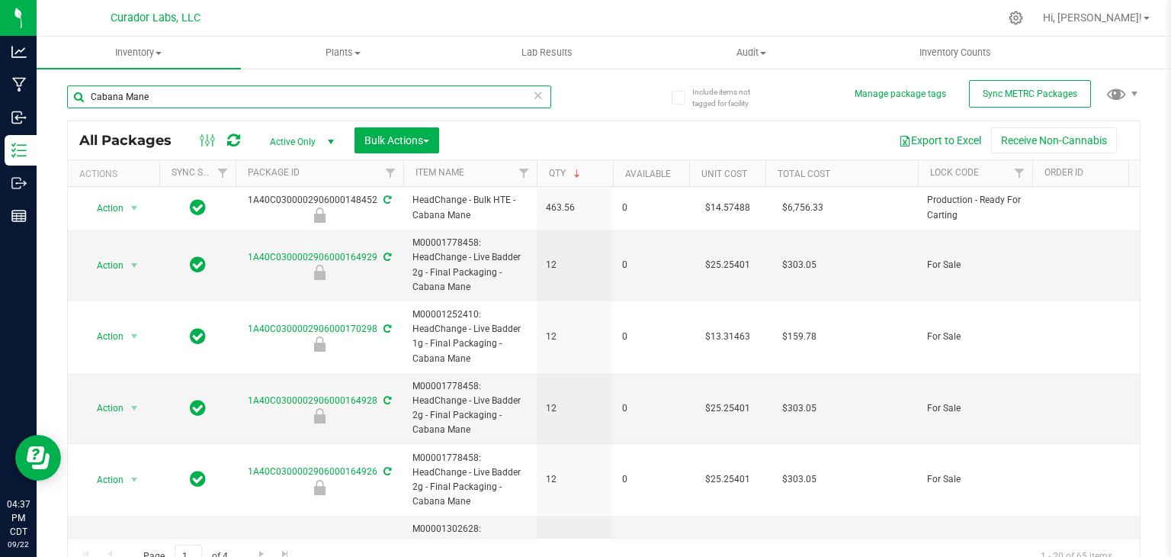
click at [235, 101] on input "Cabana Mane" at bounding box center [309, 96] width 484 height 23
paste input "HeadChange - Bulk Fresh Frozen - BHO - OG Kush"
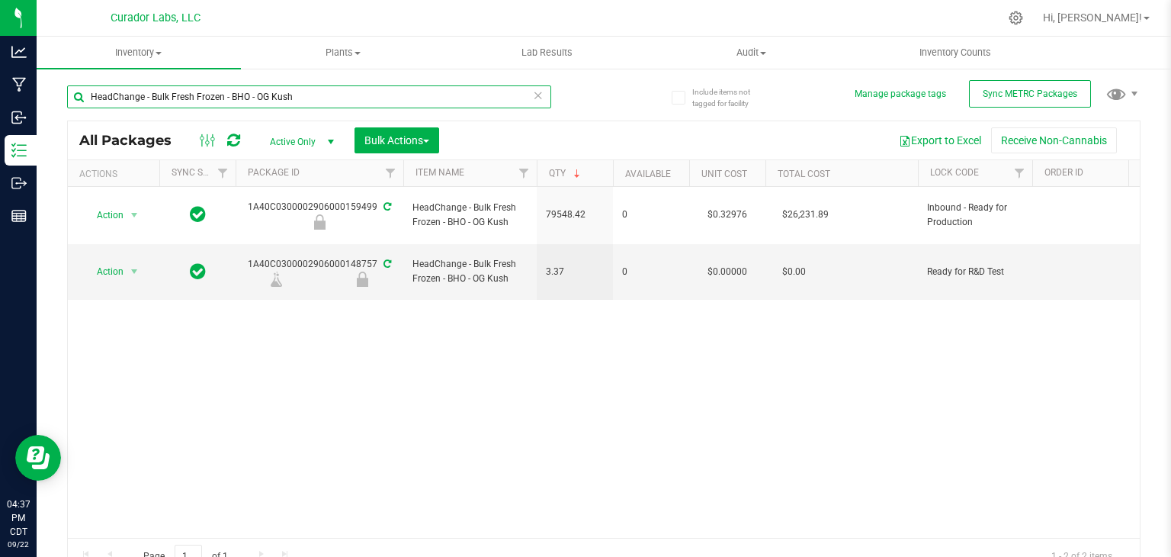
type input "HeadChange - Bulk Fresh Frozen - BHO - OG Kush"
click at [478, 422] on div "Action Action Edit attributes Global inventory Locate package Package audit log…" at bounding box center [604, 362] width 1072 height 351
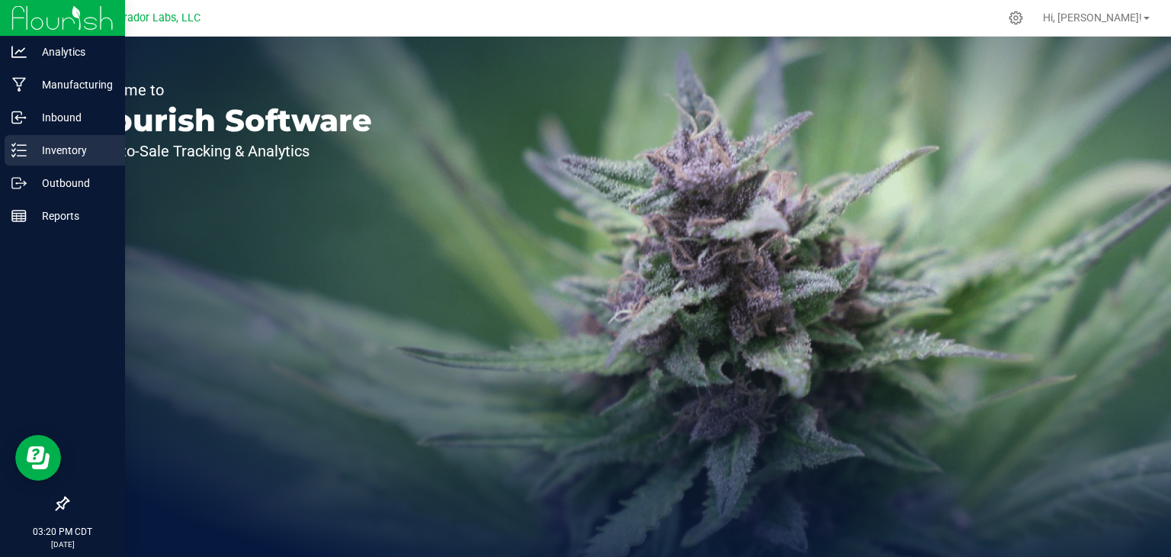
click at [42, 153] on p "Inventory" at bounding box center [73, 150] width 92 height 18
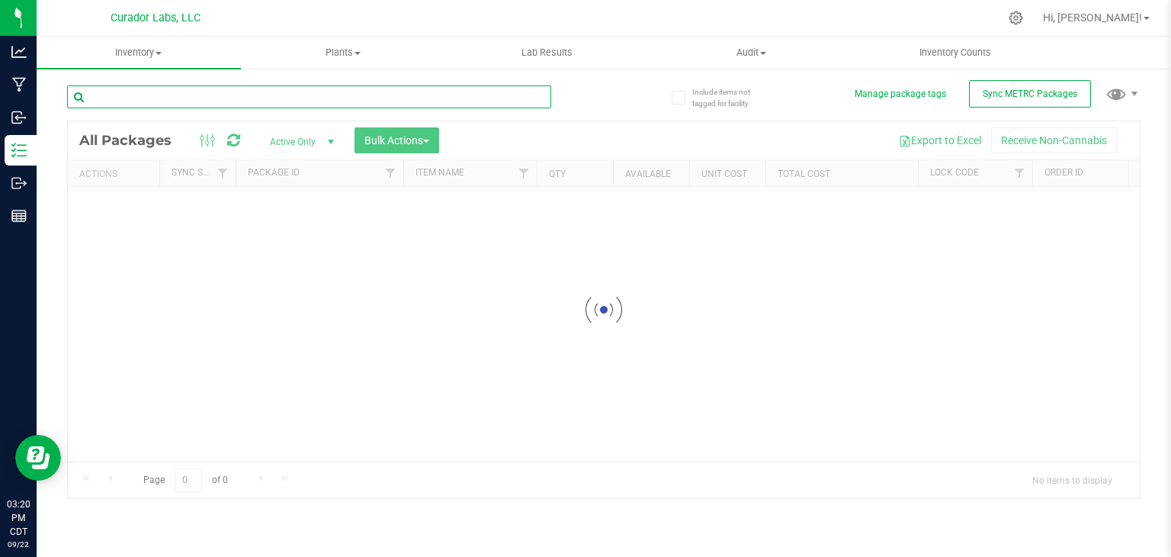
click at [214, 108] on input "text" at bounding box center [309, 96] width 484 height 23
click at [213, 102] on input "text" at bounding box center [309, 96] width 484 height 23
paste input "1A40C0300002906000092605"
type input "1A40C0300002906000092605"
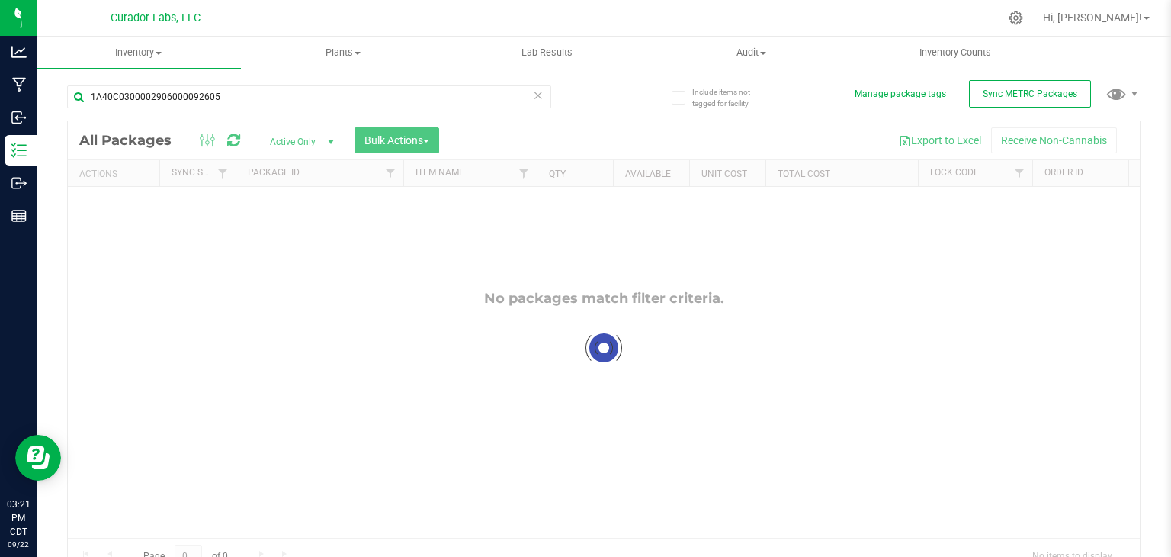
click at [332, 143] on div at bounding box center [604, 347] width 1072 height 453
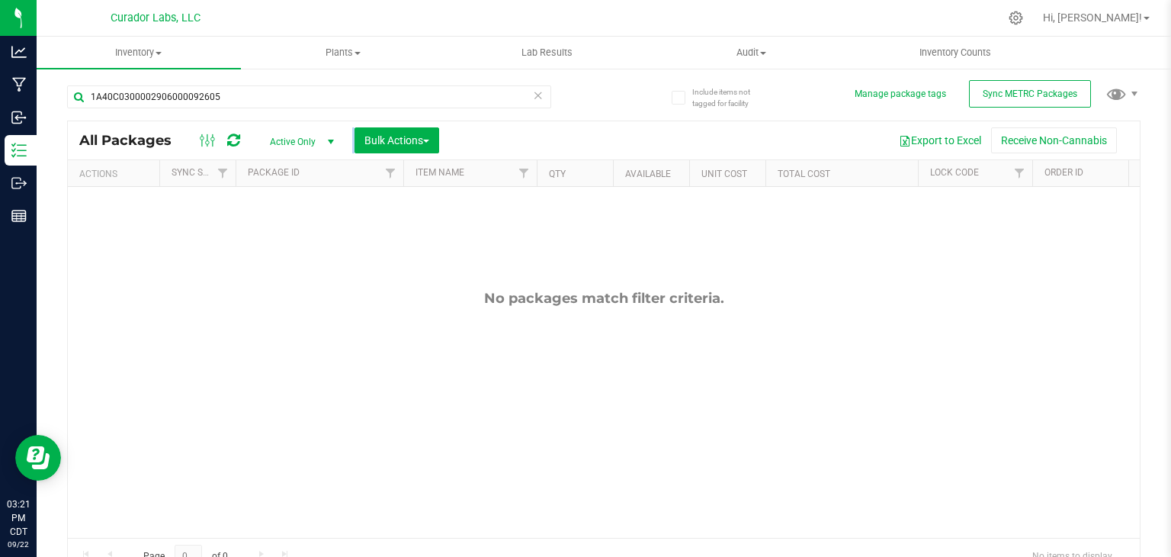
click at [332, 143] on span "select" at bounding box center [331, 142] width 12 height 12
click at [292, 233] on li "All" at bounding box center [298, 234] width 82 height 23
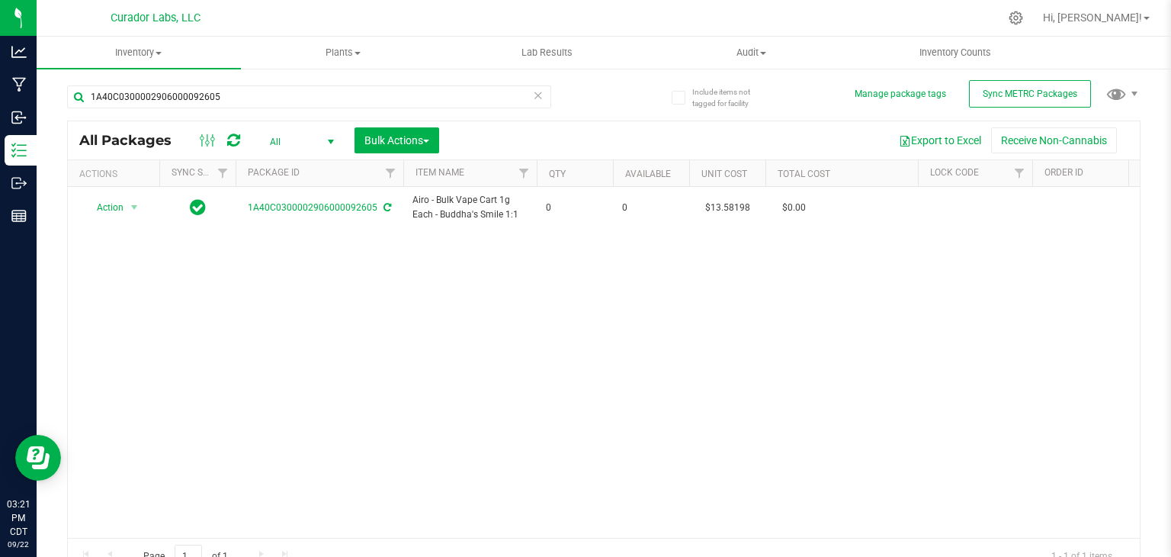
click at [436, 271] on div "Action Action Adjust qty Edit attributes Global inventory Locate package Packag…" at bounding box center [604, 362] width 1072 height 351
click at [390, 343] on div "Action Action Adjust qty Edit attributes Global inventory Locate package Packag…" at bounding box center [604, 362] width 1072 height 351
